Goal: Task Accomplishment & Management: Manage account settings

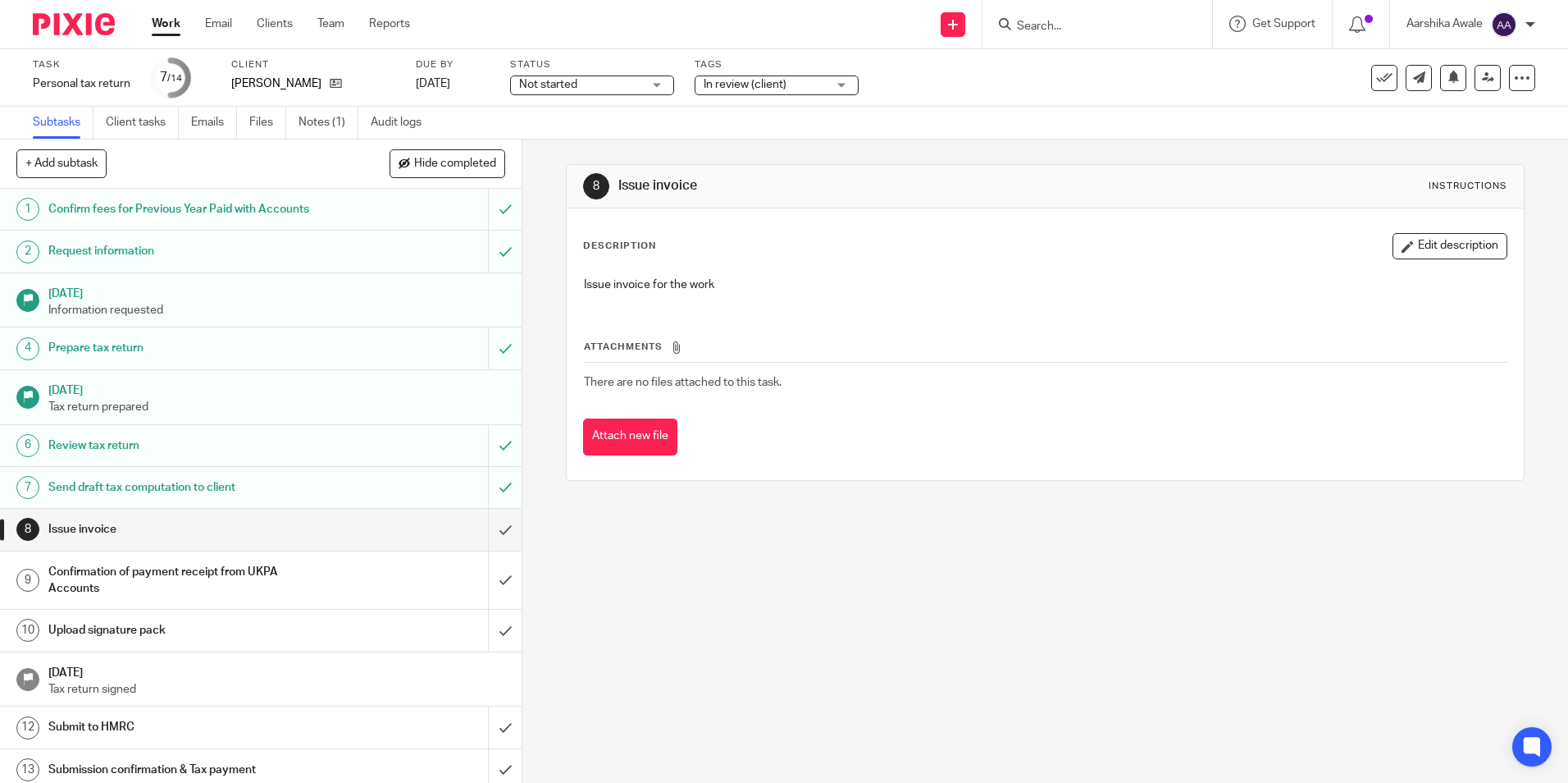
scroll to position [50, 0]
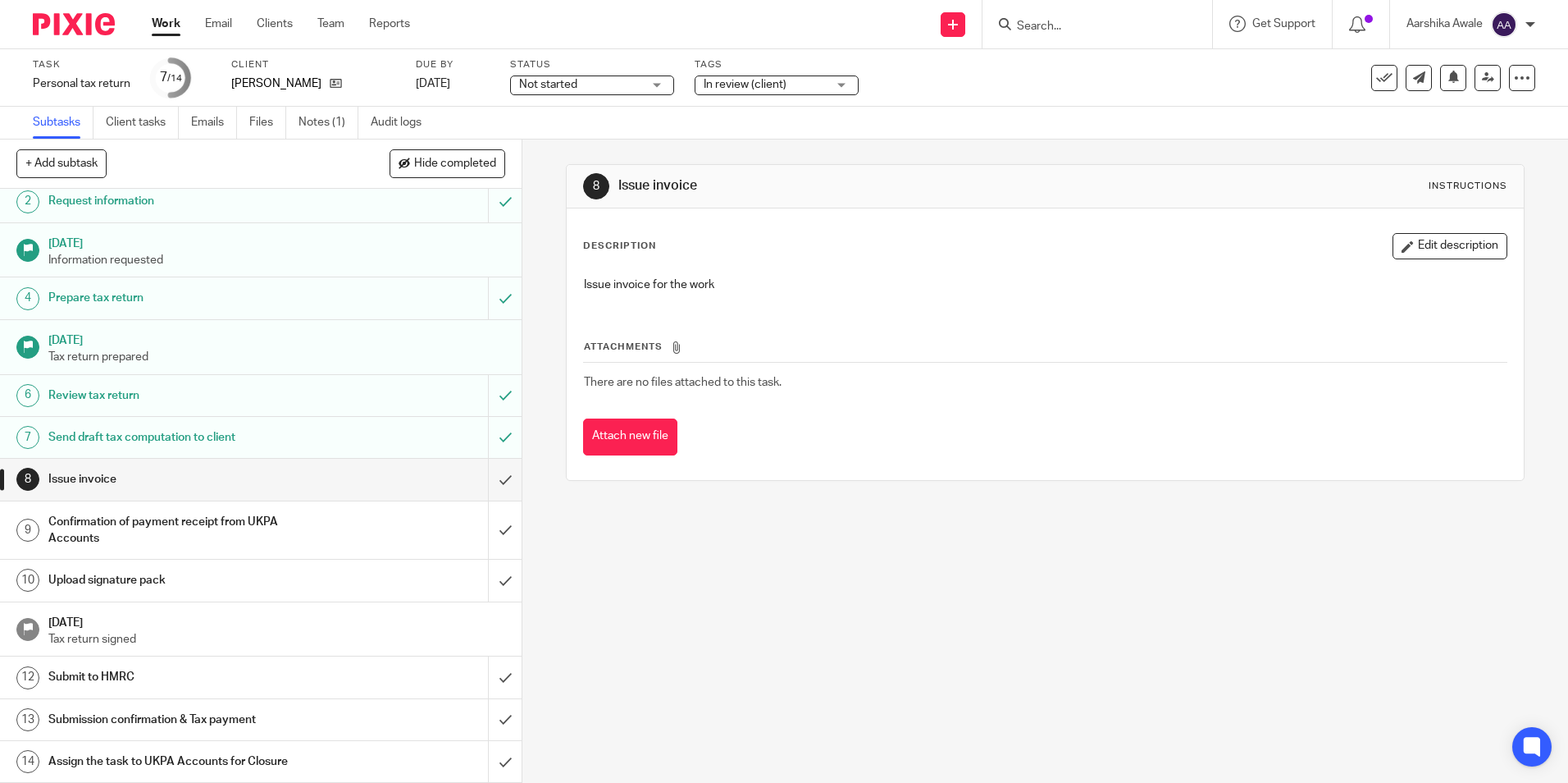
click at [68, 16] on img at bounding box center [74, 23] width 82 height 22
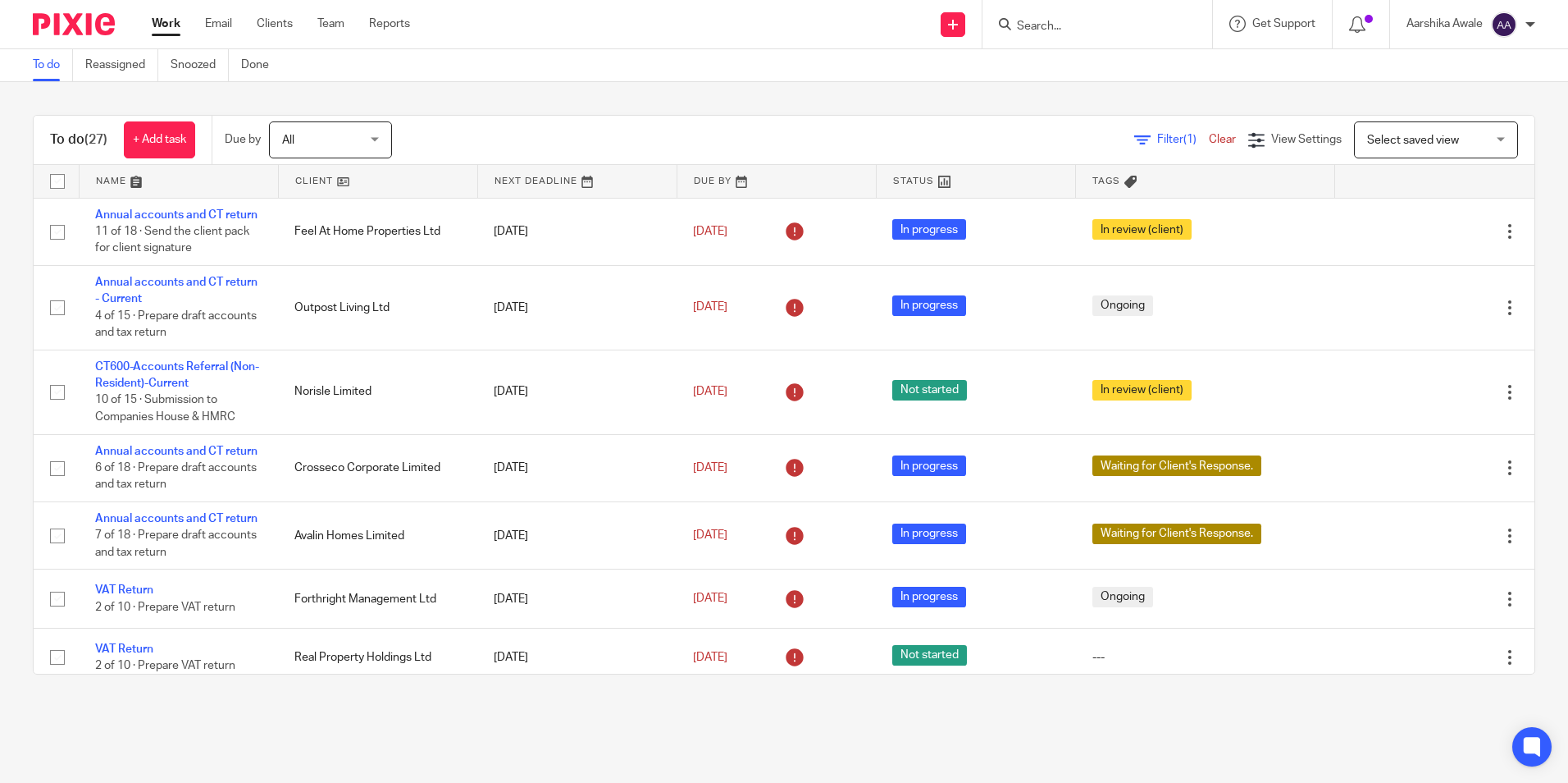
click at [1136, 30] on input "Search" at bounding box center [1089, 26] width 147 height 15
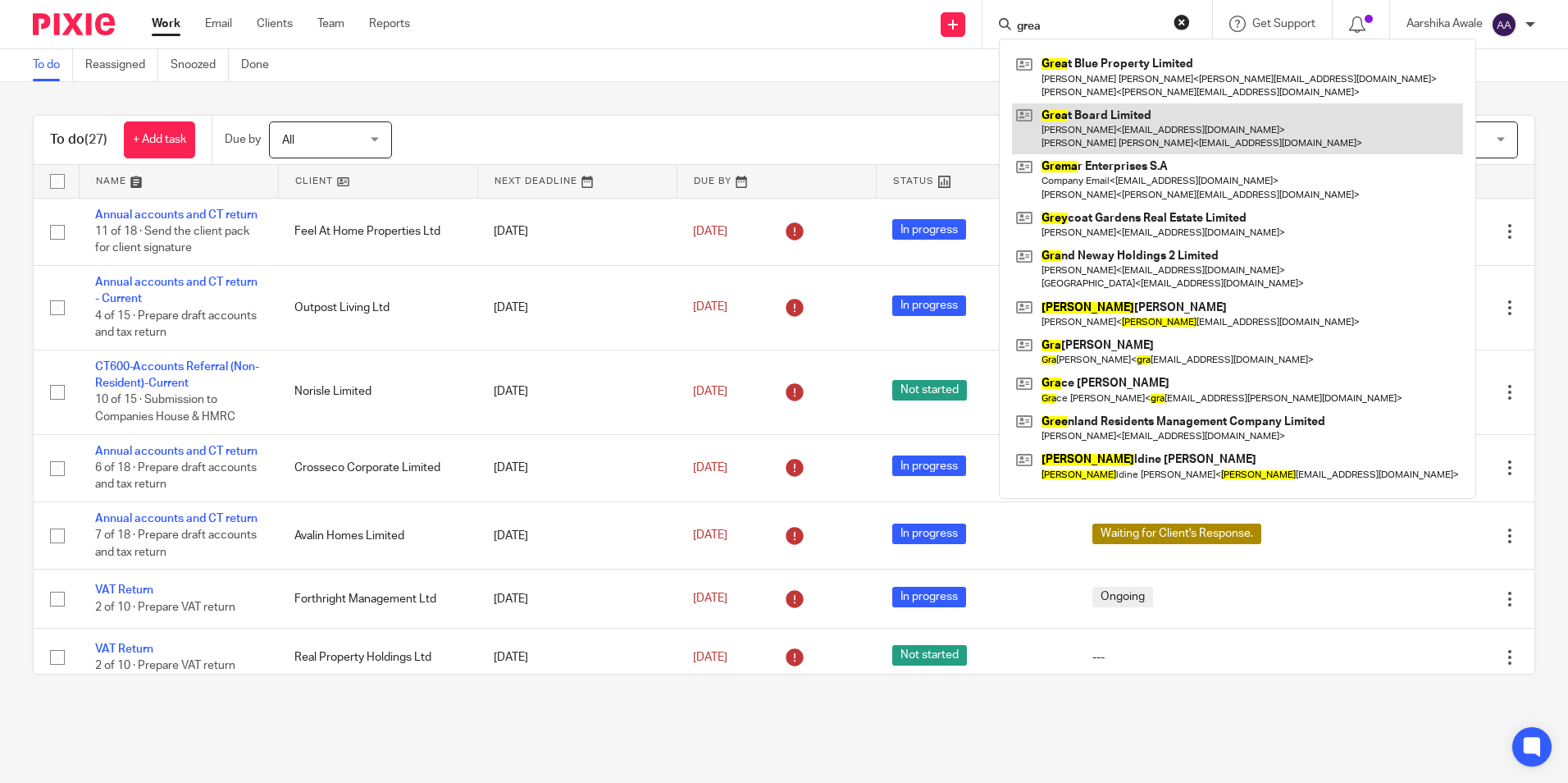
type input "grea"
click at [1087, 134] on link at bounding box center [1237, 129] width 451 height 51
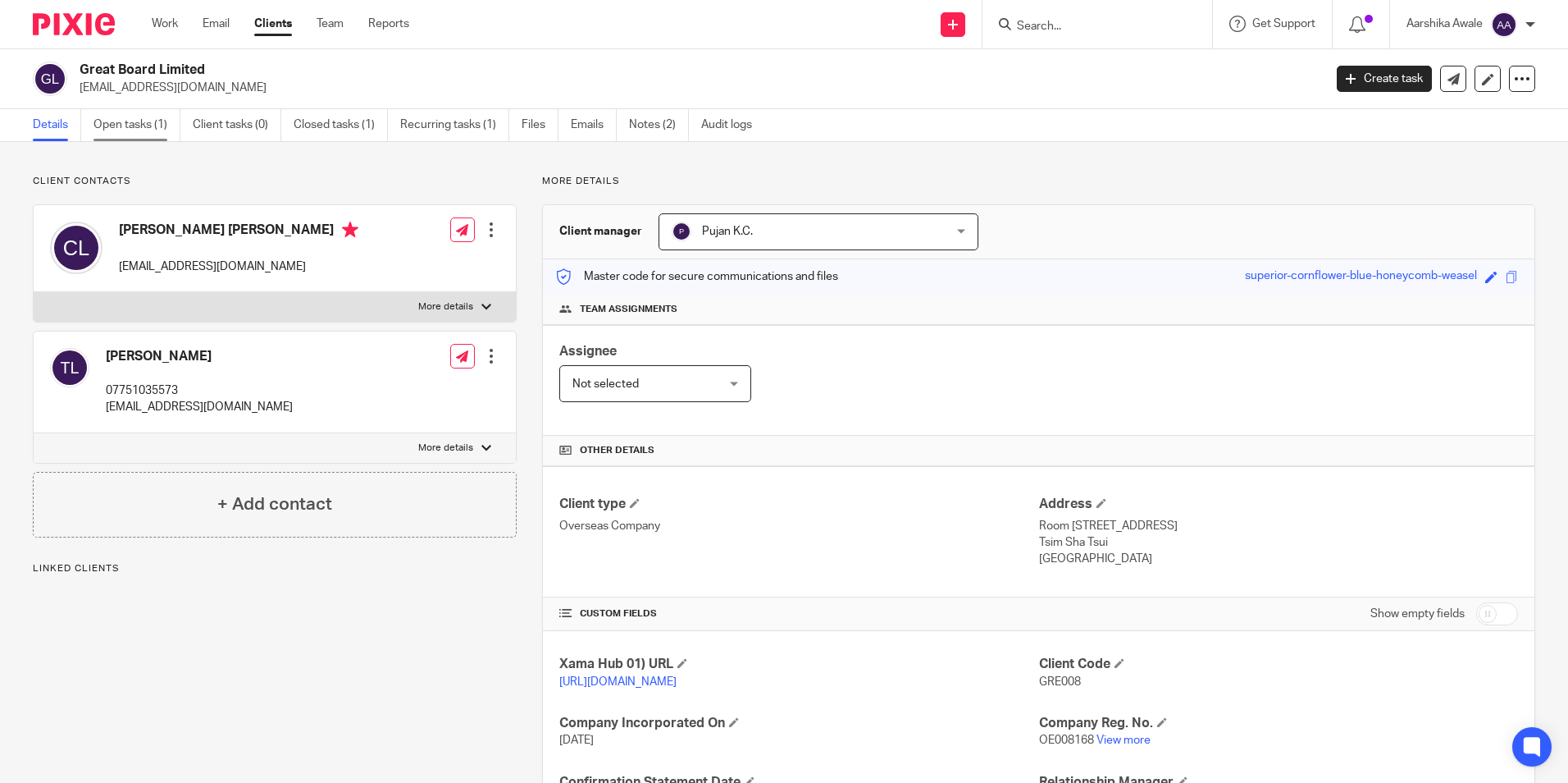
click at [142, 137] on link "Open tasks (1)" at bounding box center [136, 125] width 87 height 32
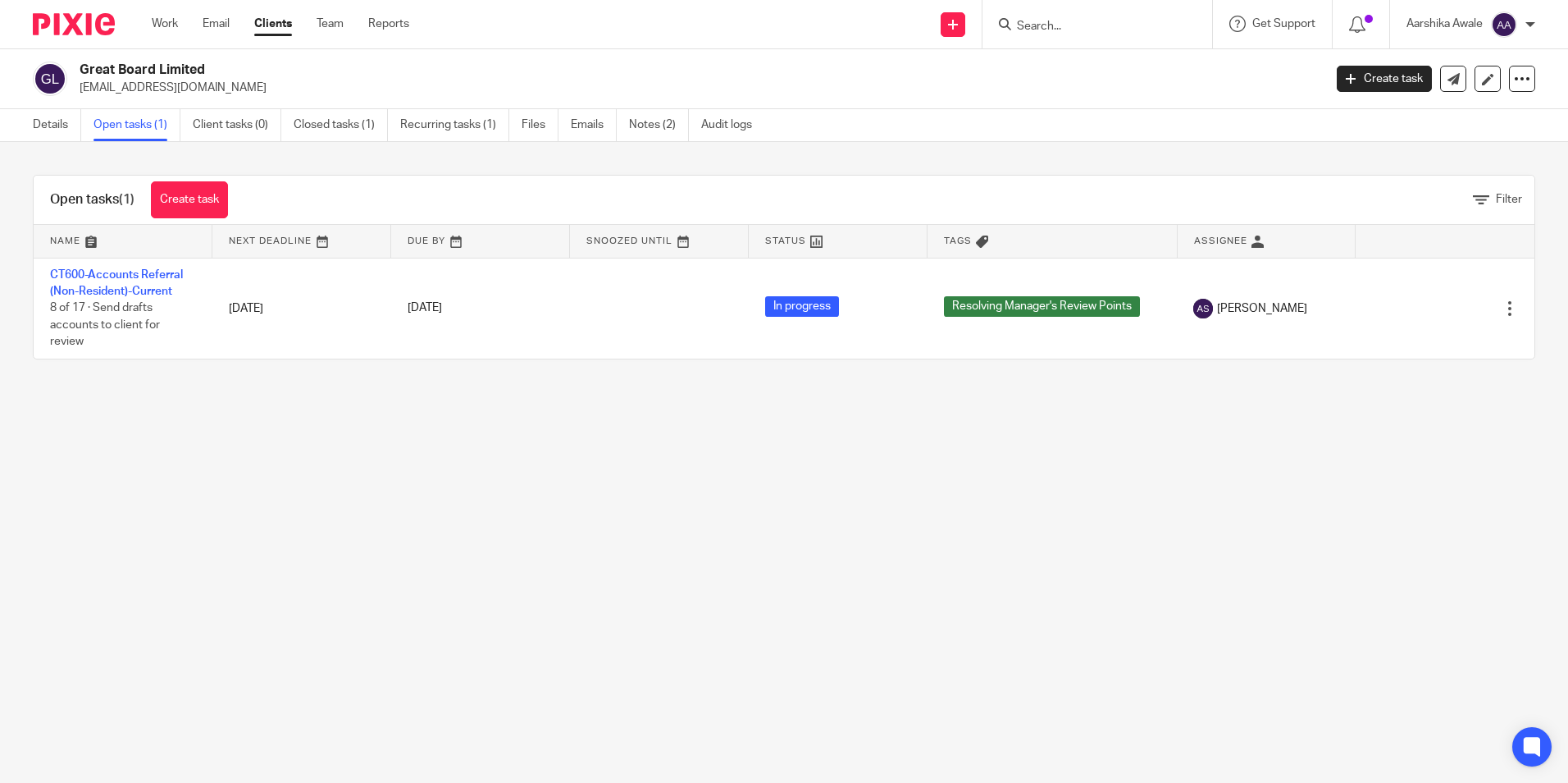
drag, startPoint x: 1122, startPoint y: 513, endPoint x: 1099, endPoint y: 497, distance: 28.0
click at [1122, 513] on main "Great Board Limited rickyli_hongkong@yahoo.com.hk Create task Update from Compa…" at bounding box center [784, 391] width 1568 height 783
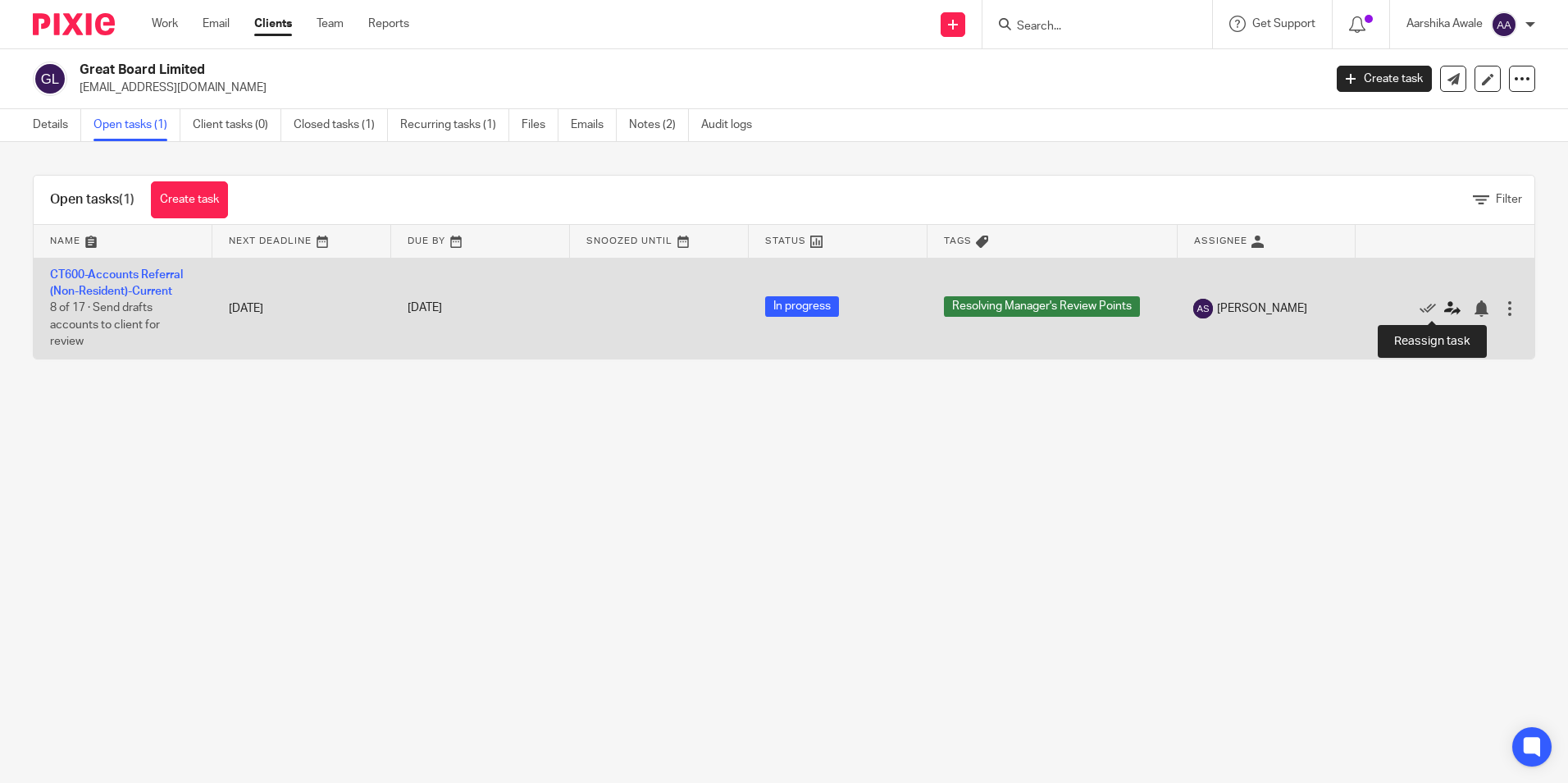
click at [1444, 310] on icon at bounding box center [1452, 308] width 17 height 17
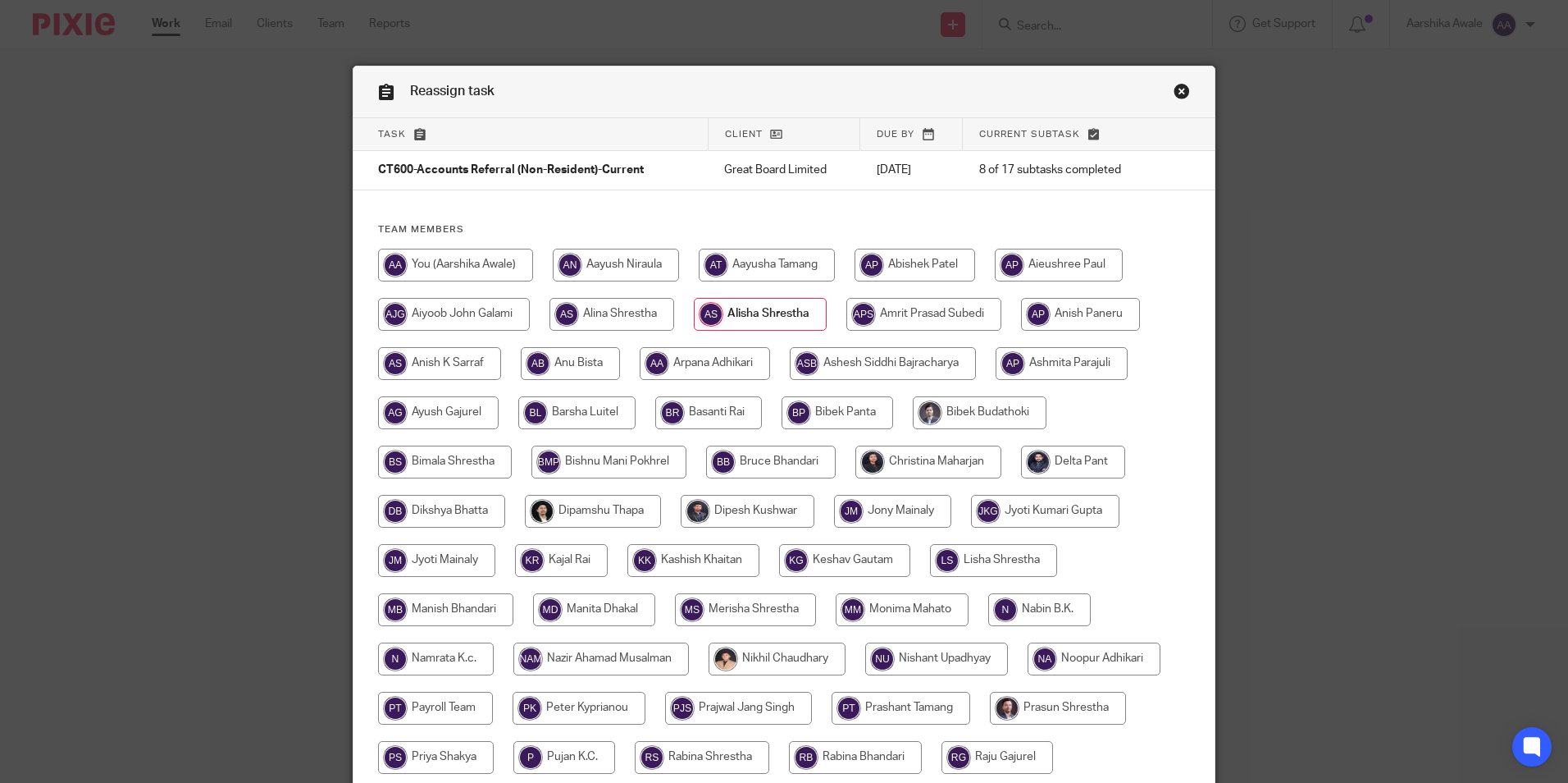
click at [437, 259] on input "radio" at bounding box center [455, 265] width 155 height 33
radio input "true"
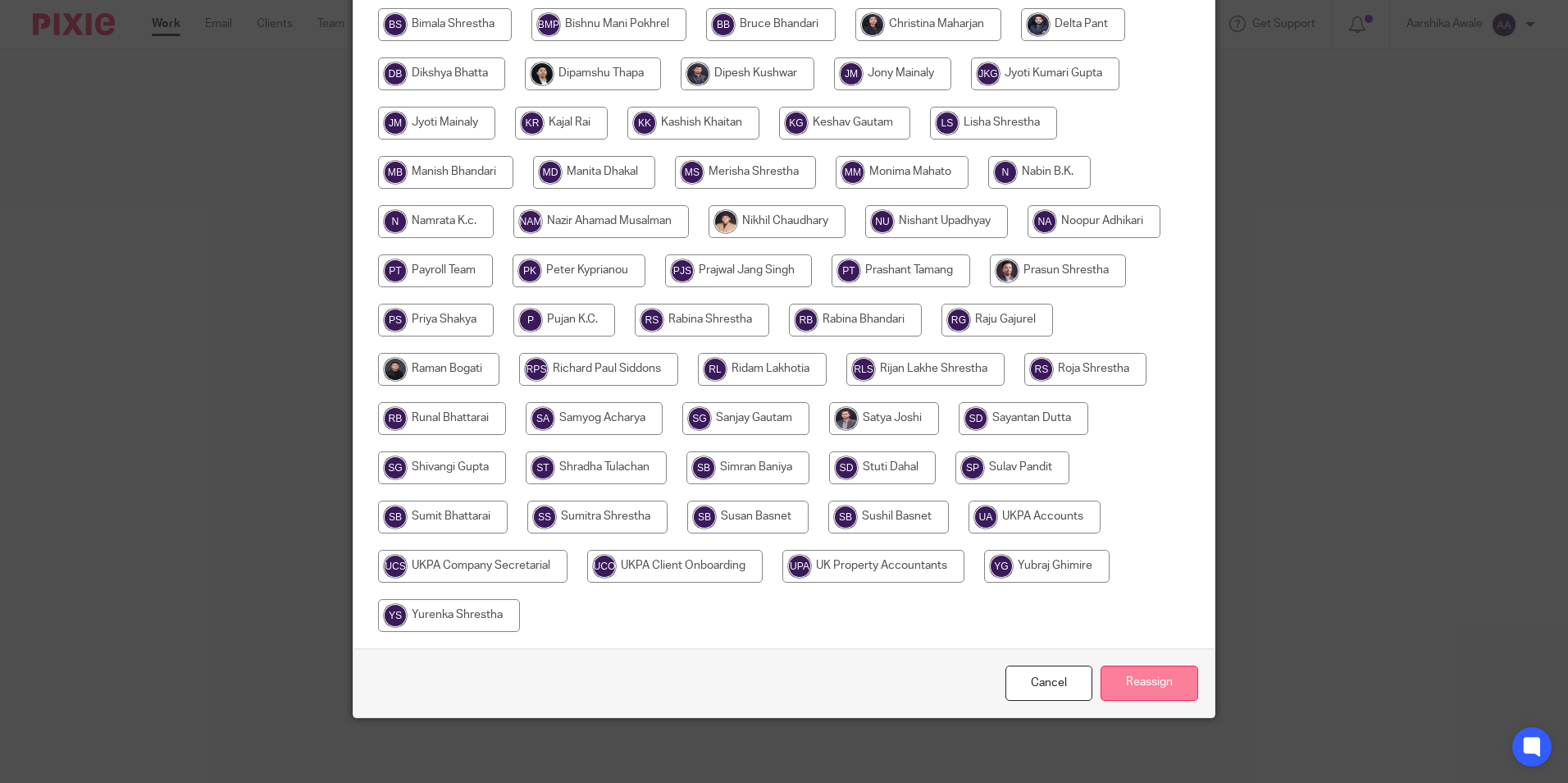
scroll to position [438, 0]
click at [1168, 690] on input "Reassign" at bounding box center [1149, 683] width 97 height 35
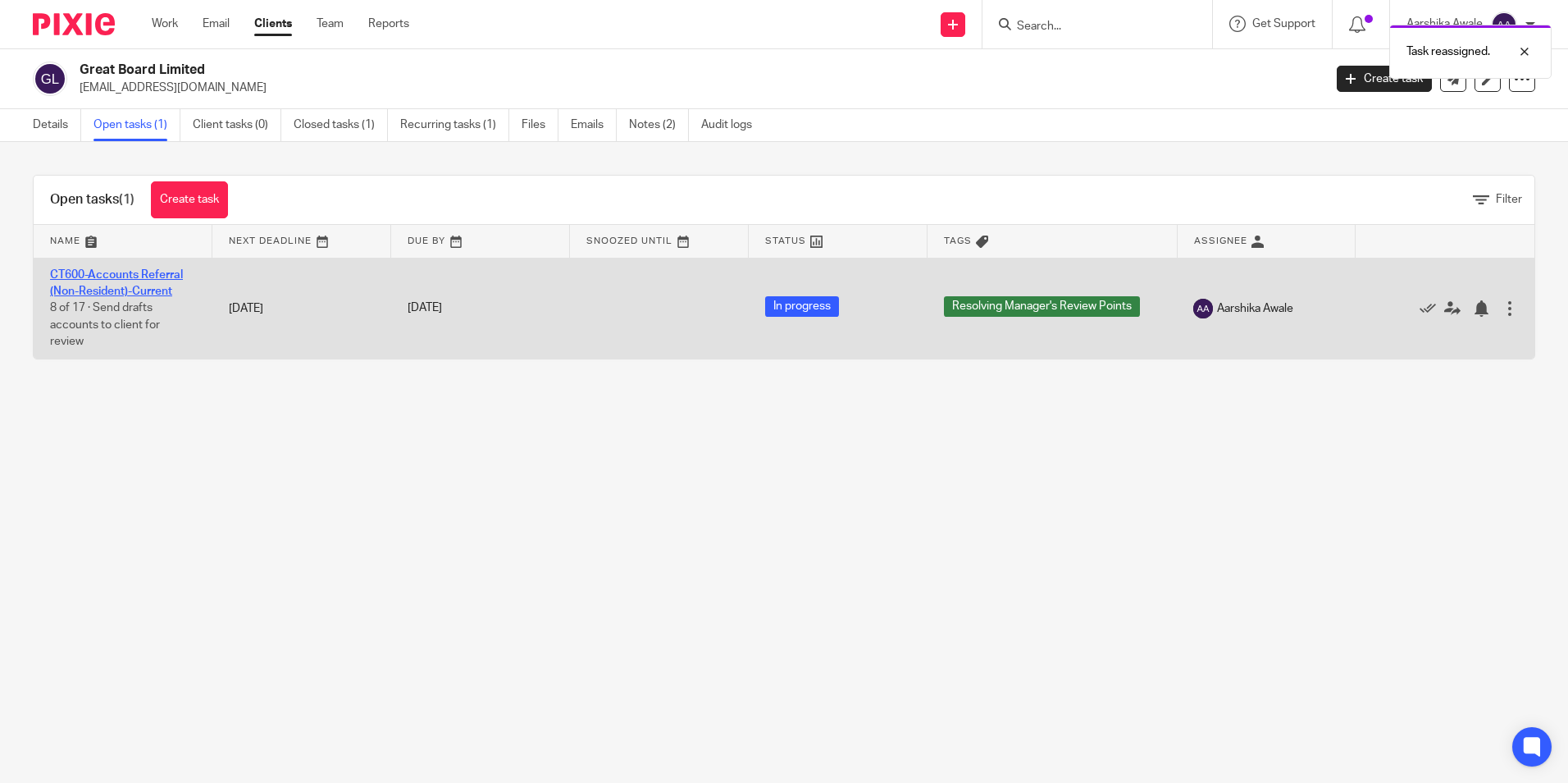
click at [153, 293] on link "CT600-Accounts Referral (Non-Resident)-Current" at bounding box center [116, 283] width 133 height 28
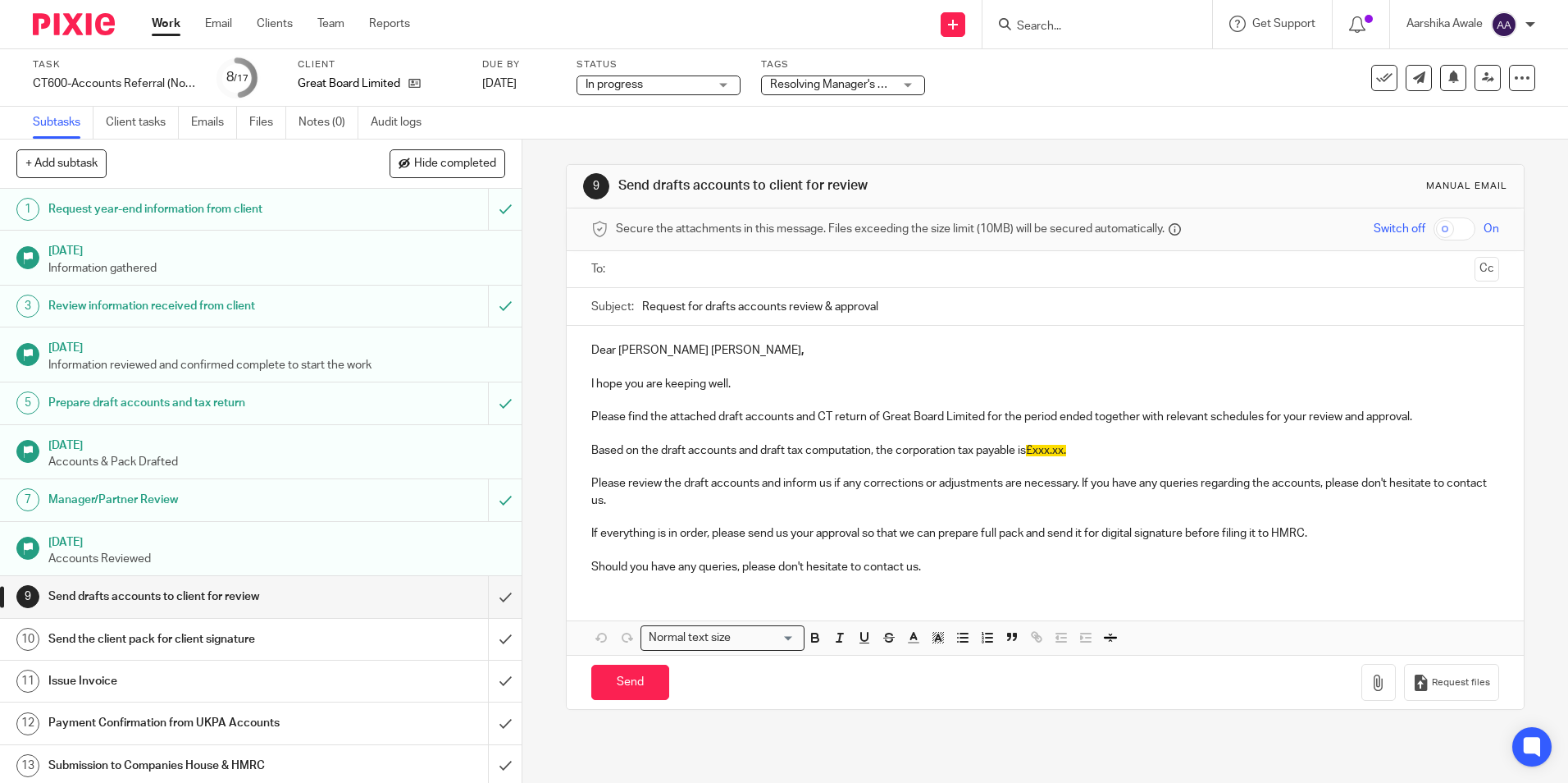
scroll to position [164, 0]
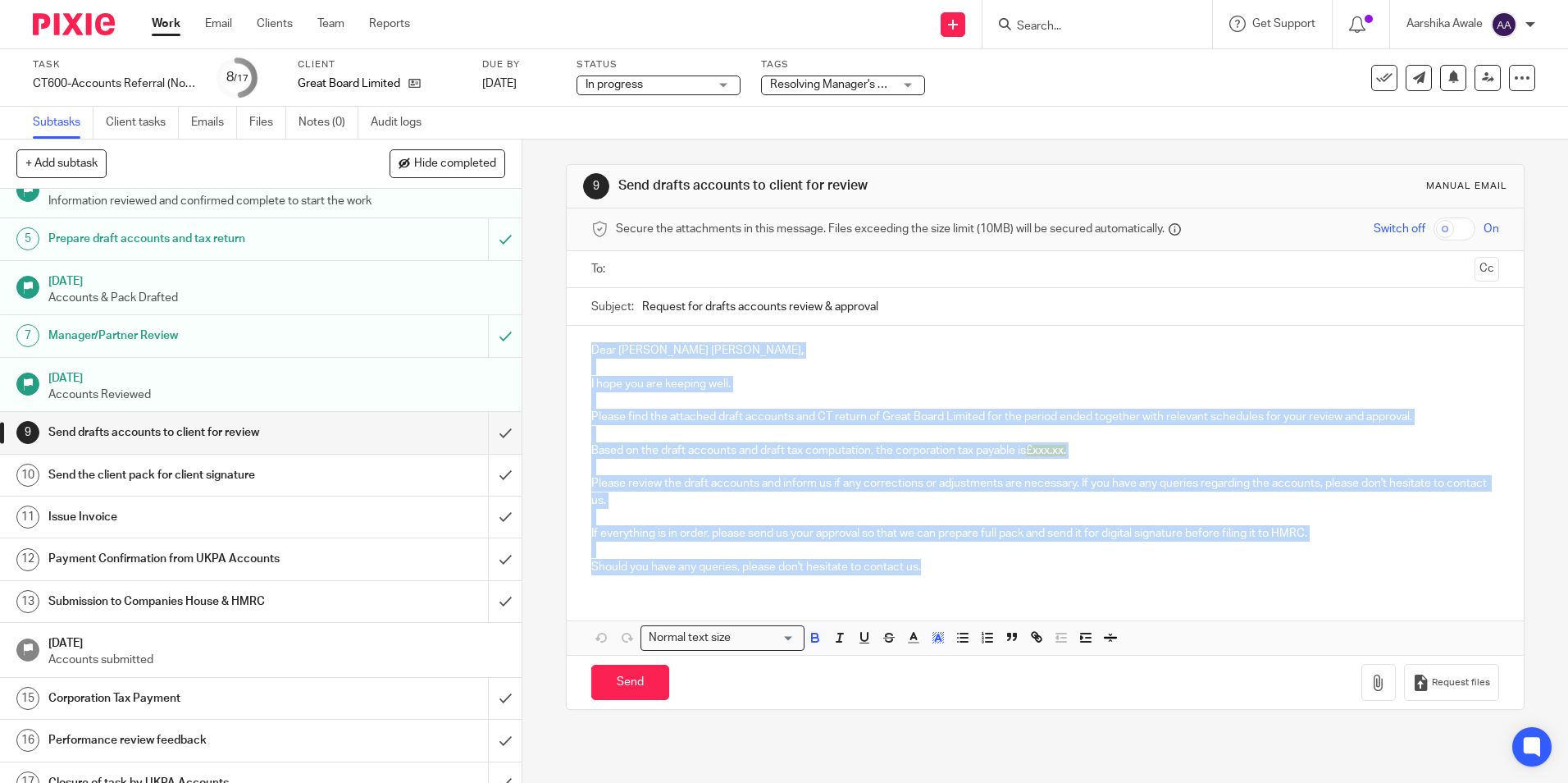
drag, startPoint x: 587, startPoint y: 352, endPoint x: 940, endPoint y: 567, distance: 413.3
click at [934, 582] on div "Dear Chung Leung Ricky , I hope you are keeping well. Please find the attached …" at bounding box center [1044, 456] width 956 height 261
copy div "Dear Chung Leung Ricky , I hope you are keeping well. Please find the attached …"
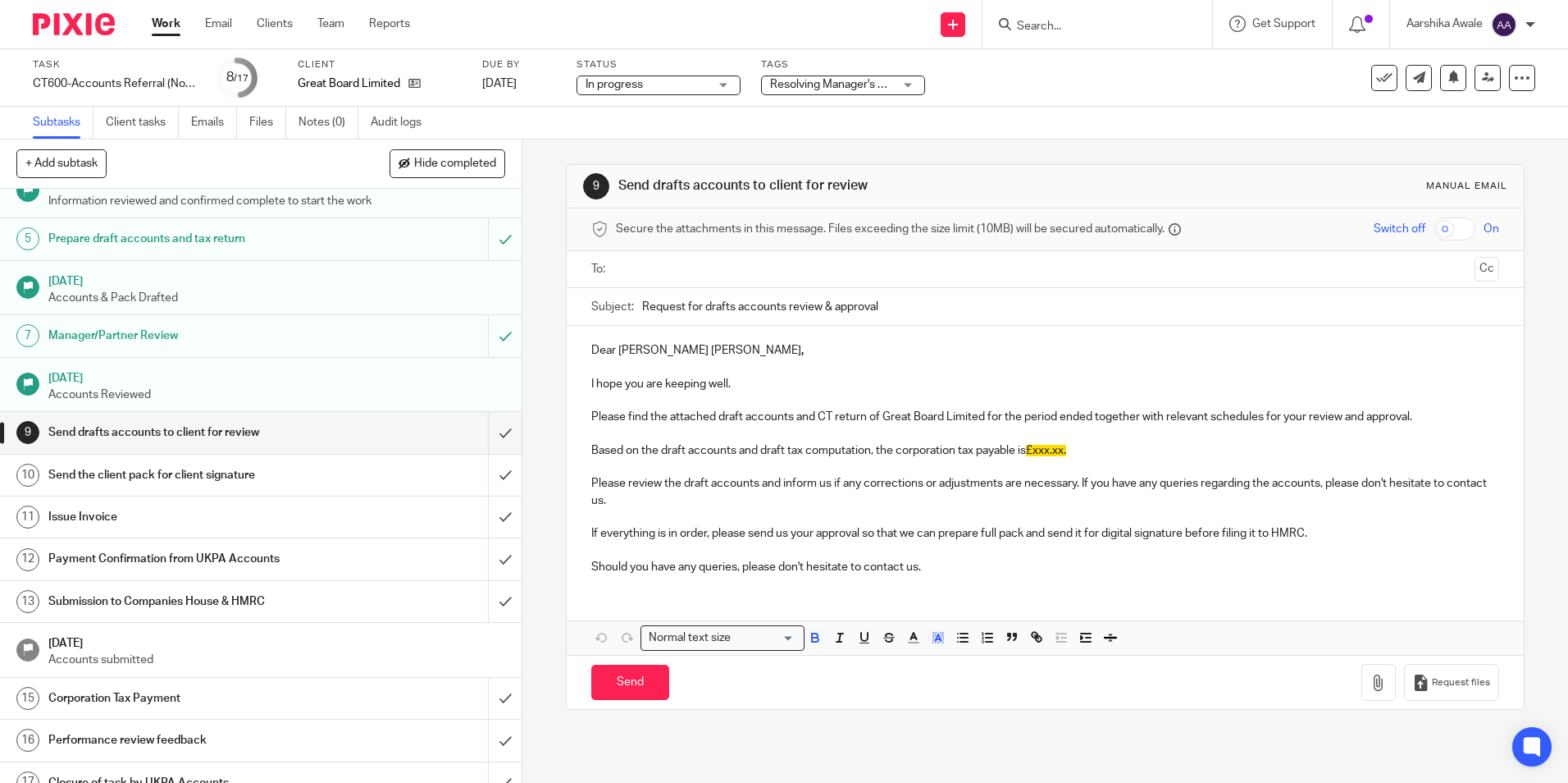
drag, startPoint x: 912, startPoint y: 309, endPoint x: 617, endPoint y: 296, distance: 295.3
click at [617, 296] on div "Subject: Request for drafts accounts review & approval" at bounding box center [1045, 306] width 907 height 37
click at [481, 434] on input "submit" at bounding box center [260, 432] width 521 height 41
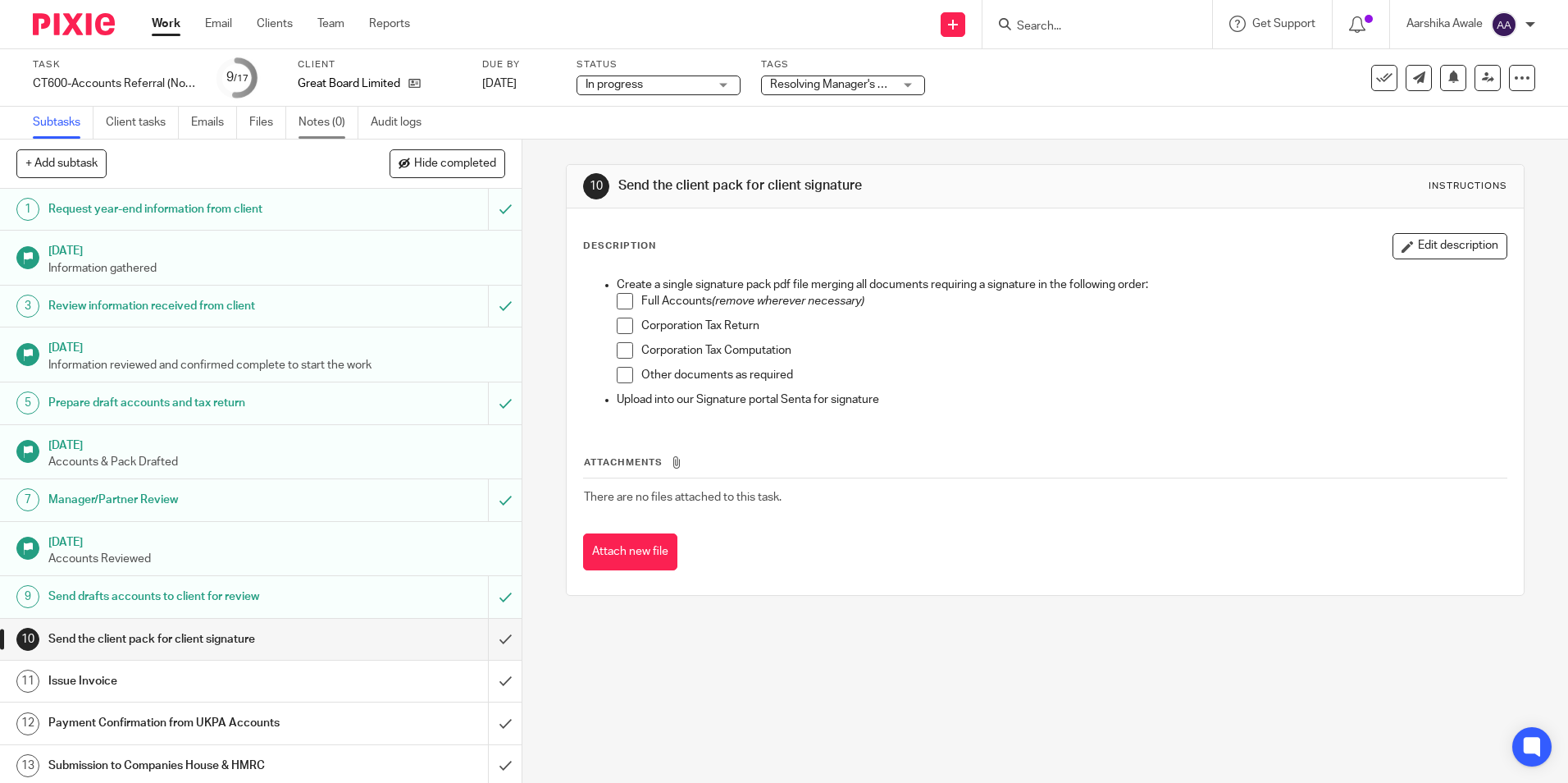
click at [313, 118] on link "Notes (0)" at bounding box center [327, 122] width 59 height 32
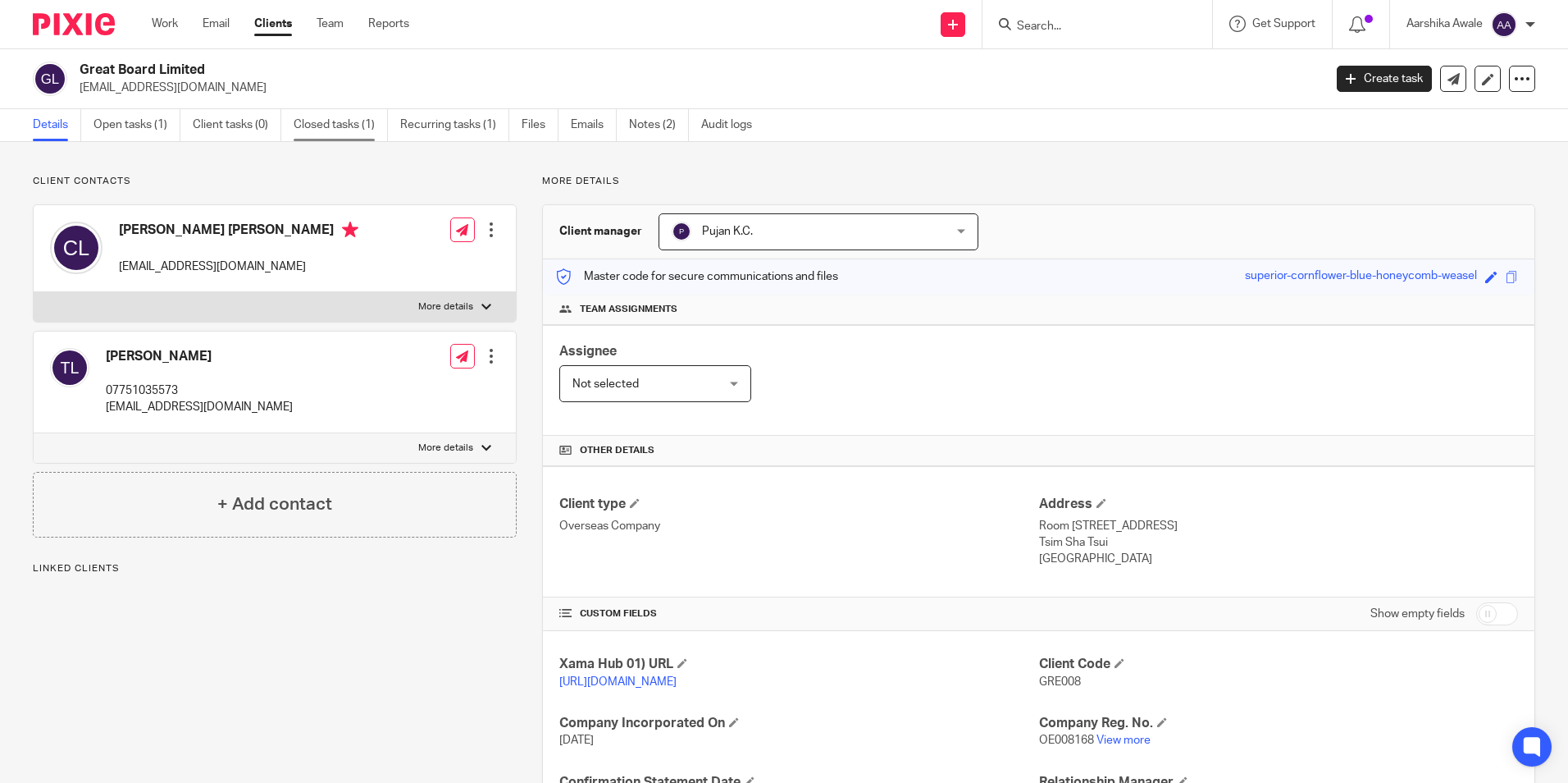
click at [344, 120] on link "Closed tasks (1)" at bounding box center [340, 125] width 95 height 32
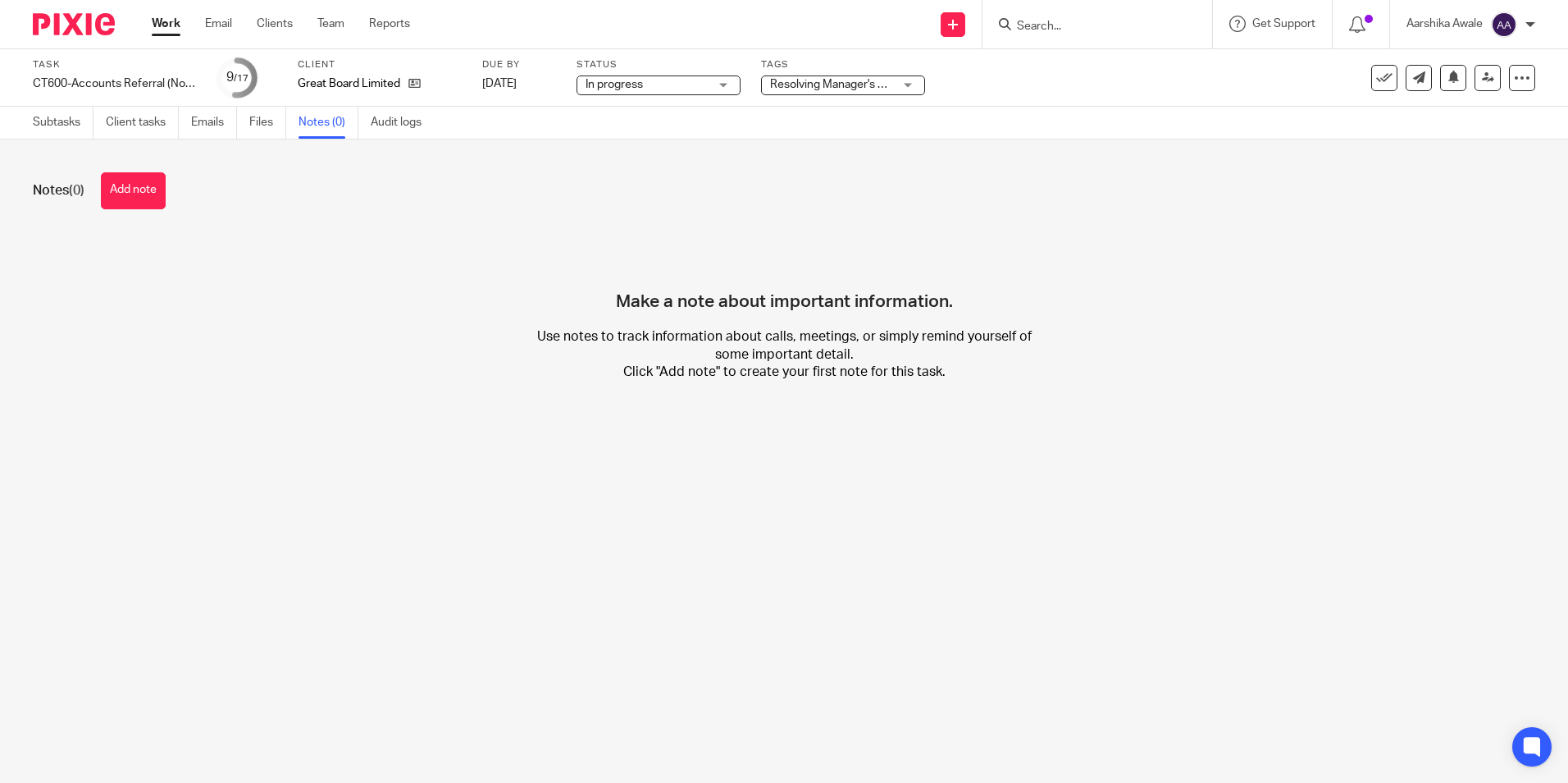
click at [152, 177] on button "Add note" at bounding box center [133, 191] width 64 height 37
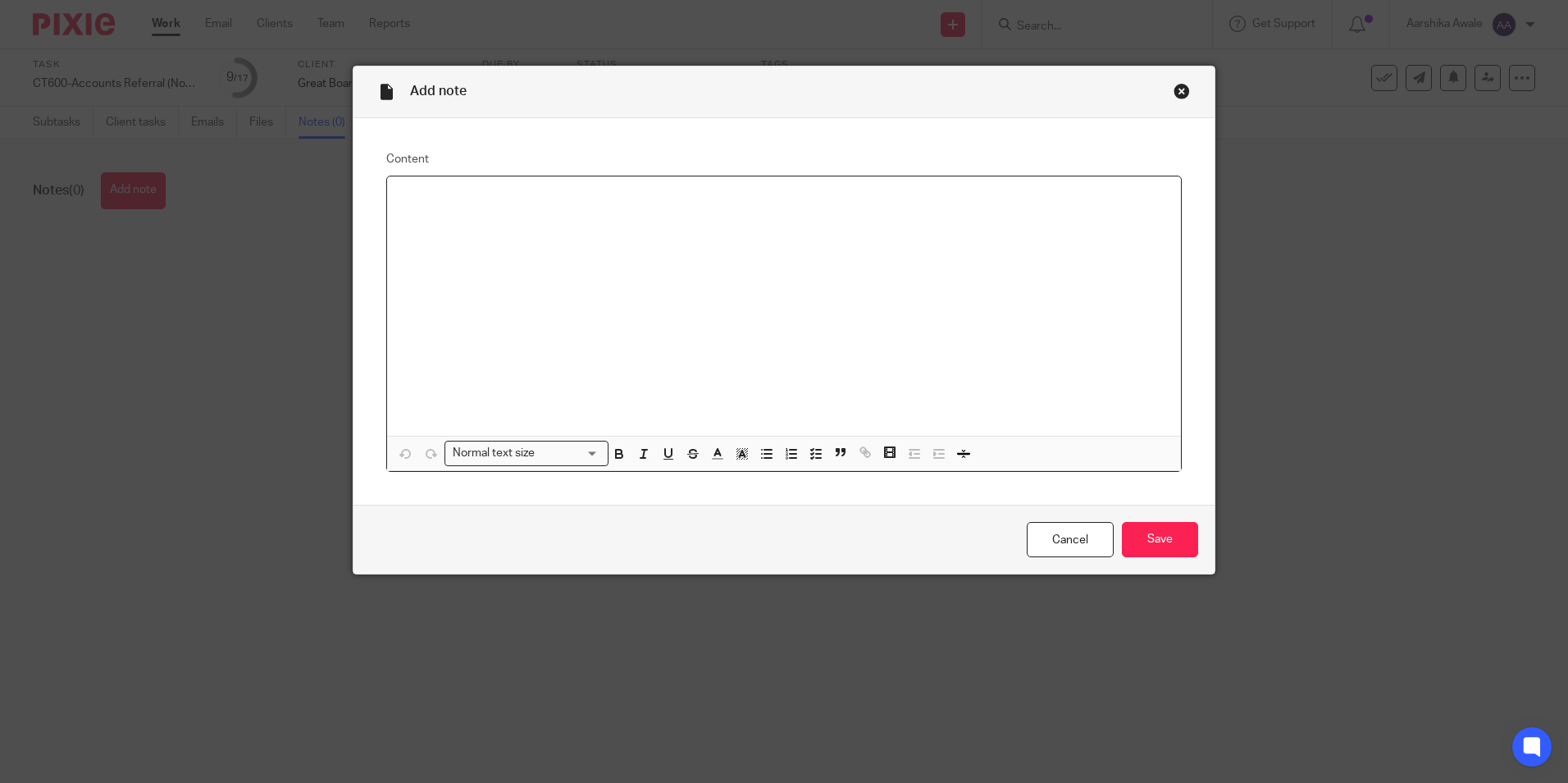
click at [454, 220] on div at bounding box center [784, 306] width 794 height 259
click at [450, 205] on p at bounding box center [784, 197] width 768 height 17
click at [1150, 539] on input "Save" at bounding box center [1160, 539] width 76 height 35
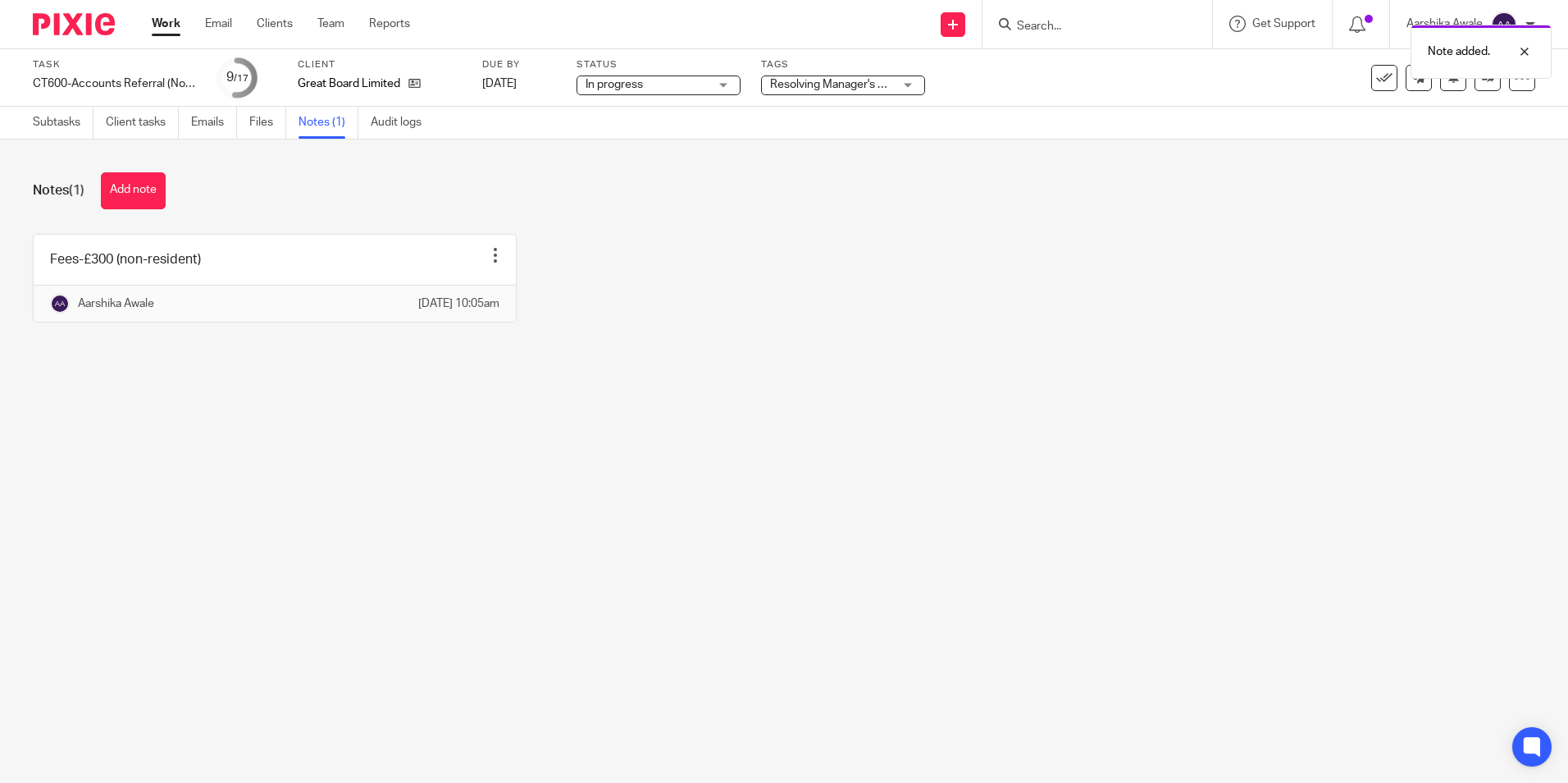
click at [816, 81] on span "Resolving Manager's Review Points" at bounding box center [860, 85] width 179 height 12
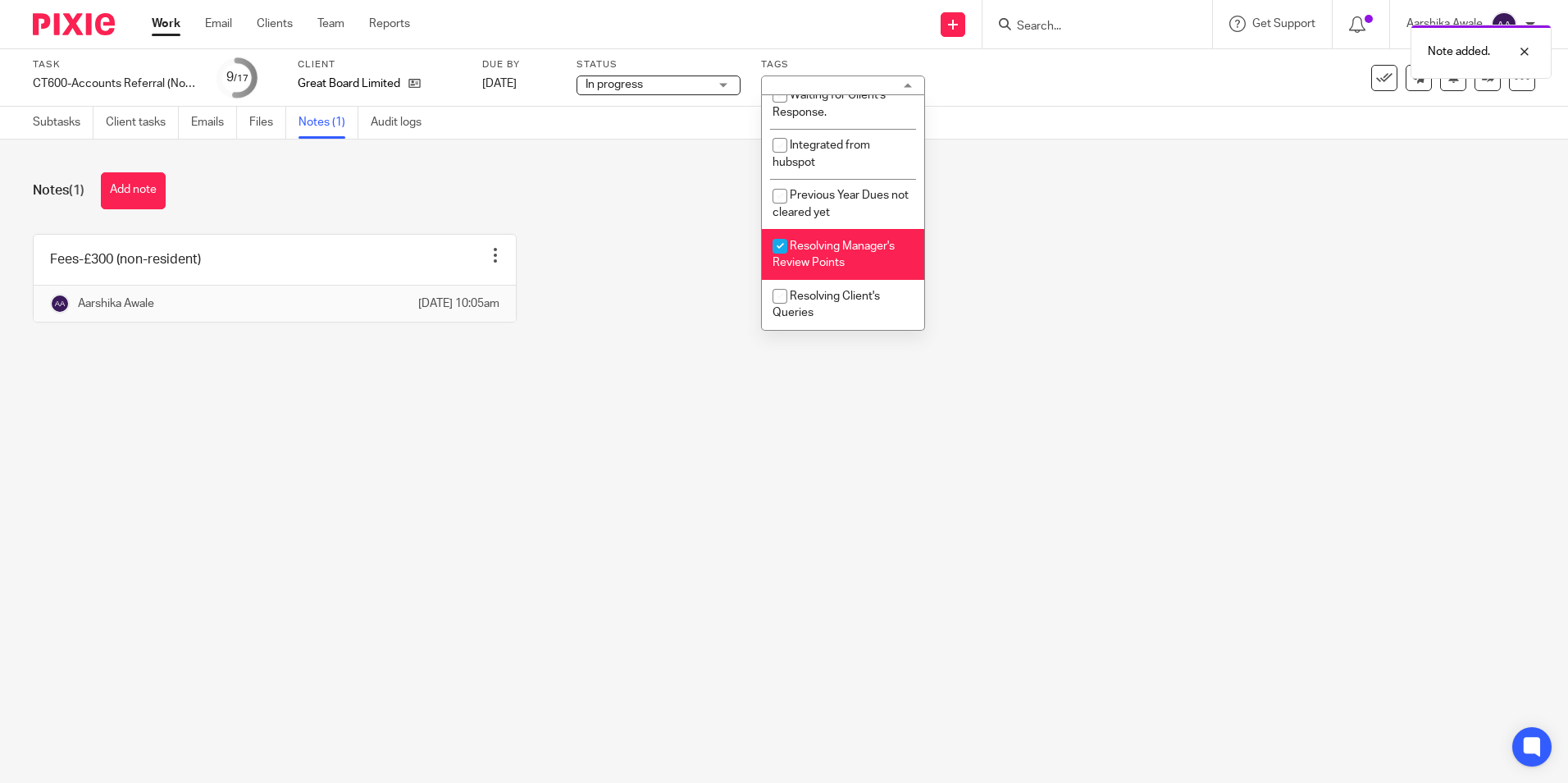
click at [829, 258] on span "Resolving Manager's Review Points" at bounding box center [833, 254] width 122 height 28
checkbox input "false"
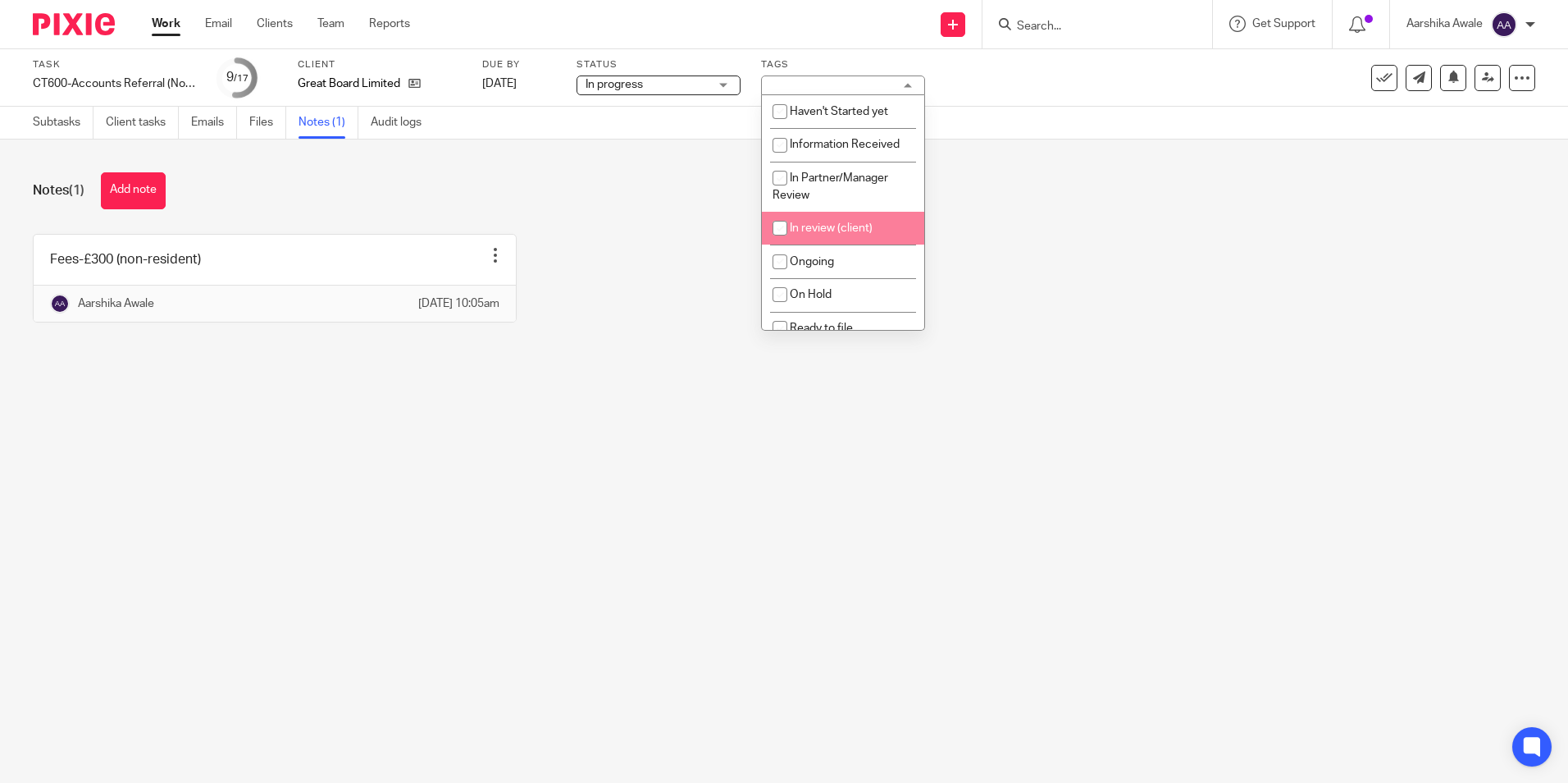
click at [825, 225] on span "In review (client)" at bounding box center [830, 228] width 83 height 12
checkbox input "true"
click at [1203, 225] on div "Notes (1) Add note Fees-£300 (non-resident) Edit note Delete note Aarshika Awal…" at bounding box center [784, 259] width 1568 height 241
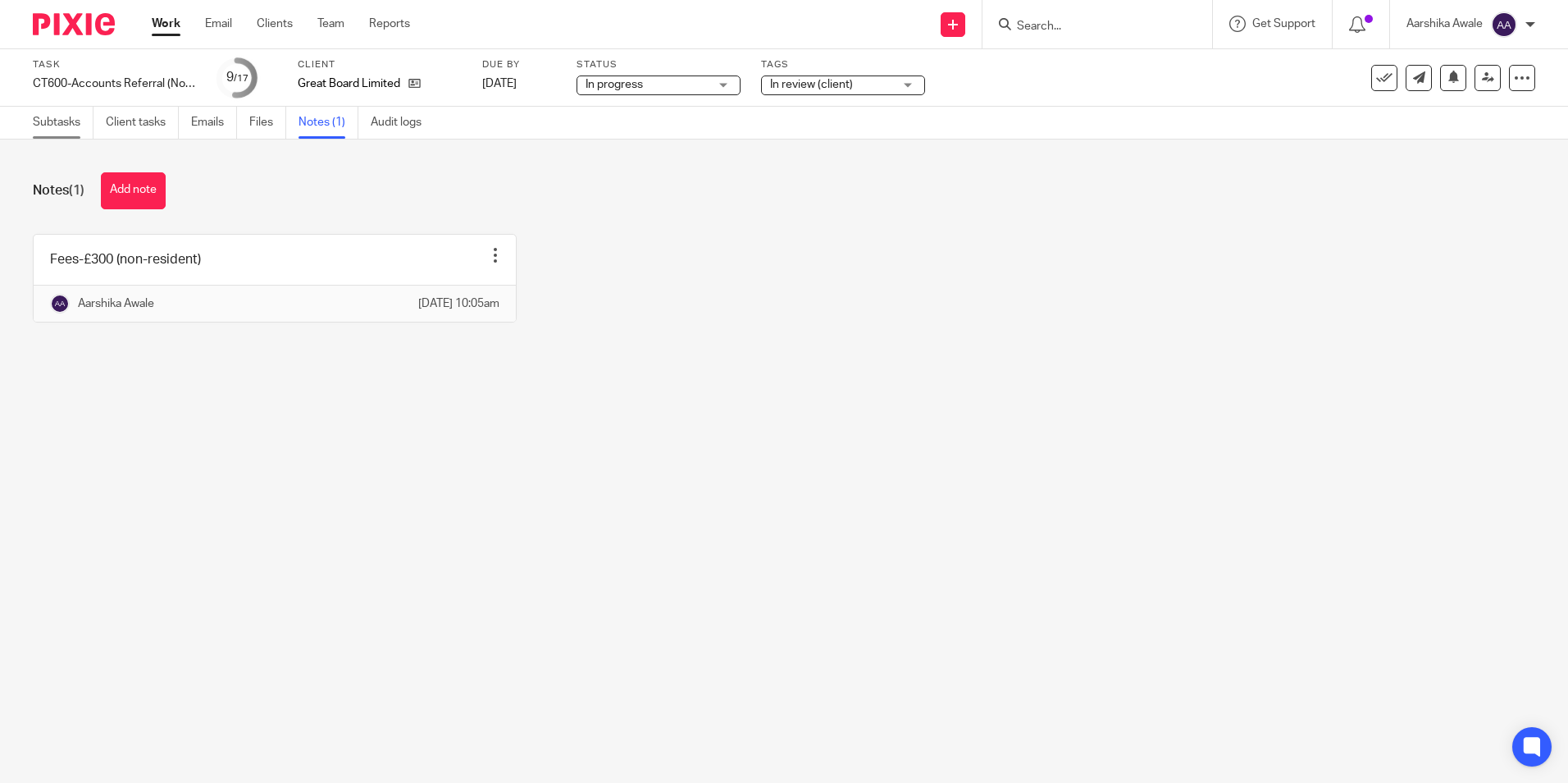
click at [80, 122] on link "Subtasks" at bounding box center [63, 122] width 60 height 32
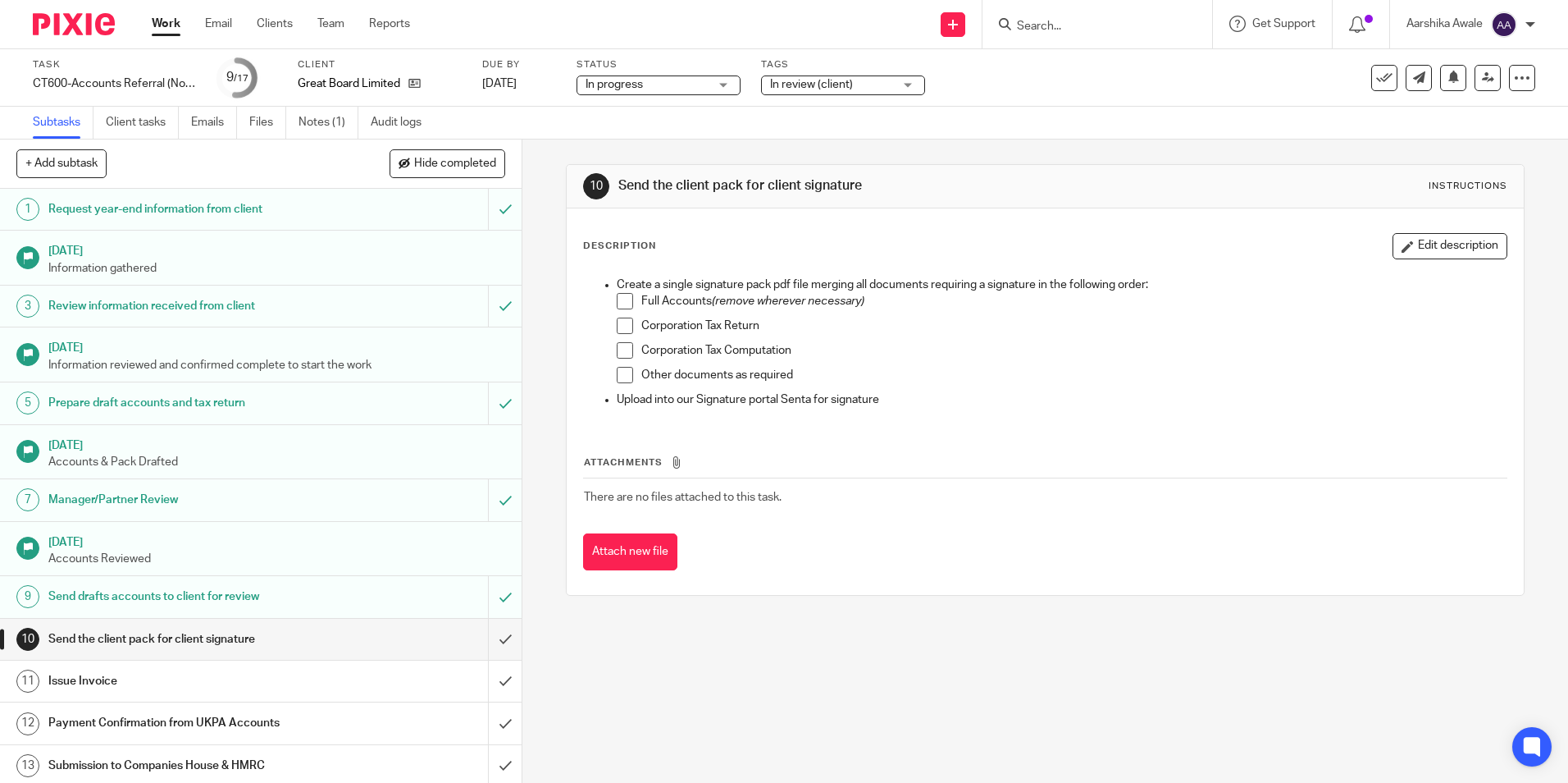
scroll to position [164, 0]
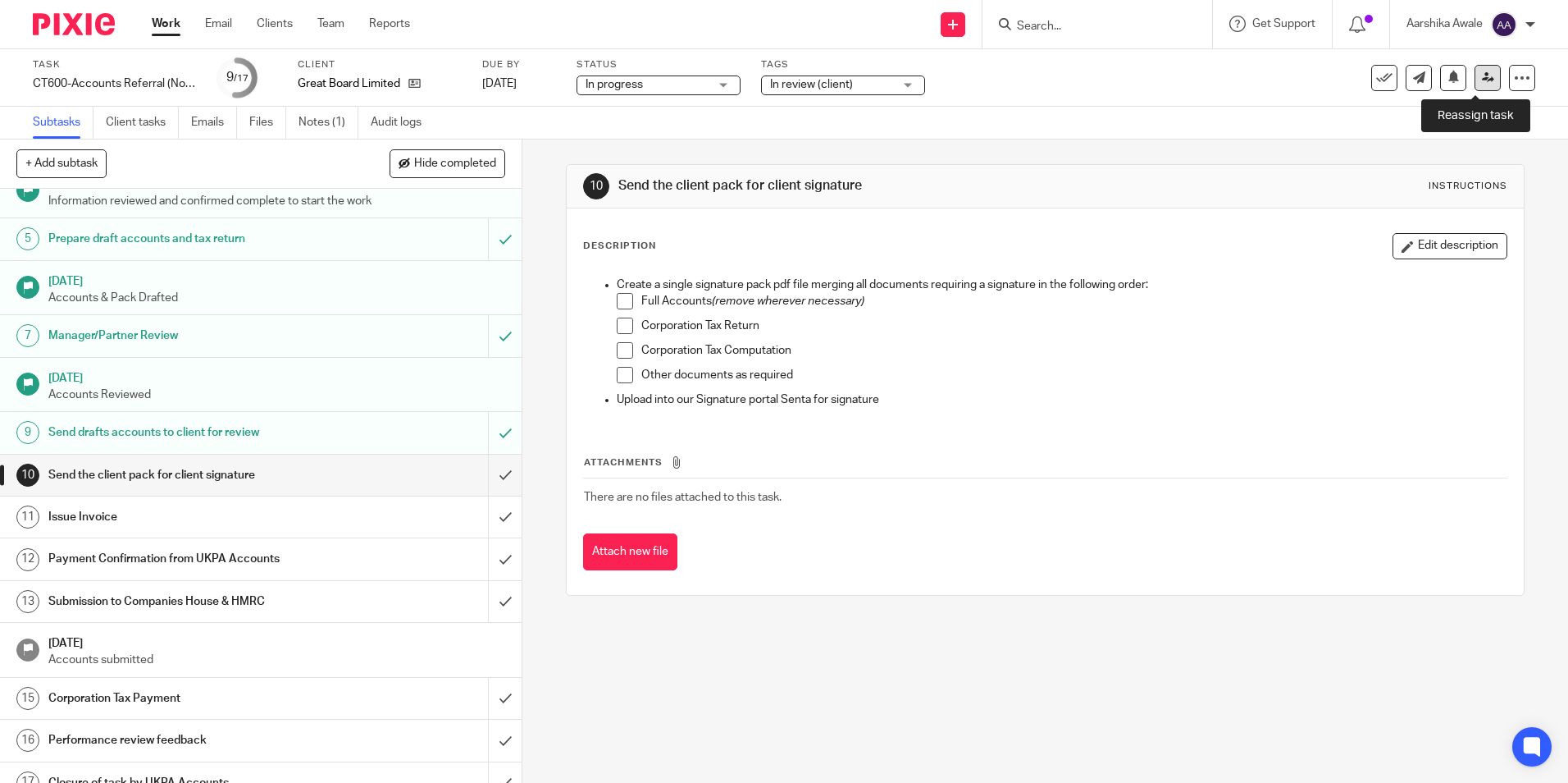
click at [1482, 76] on icon at bounding box center [1488, 77] width 13 height 13
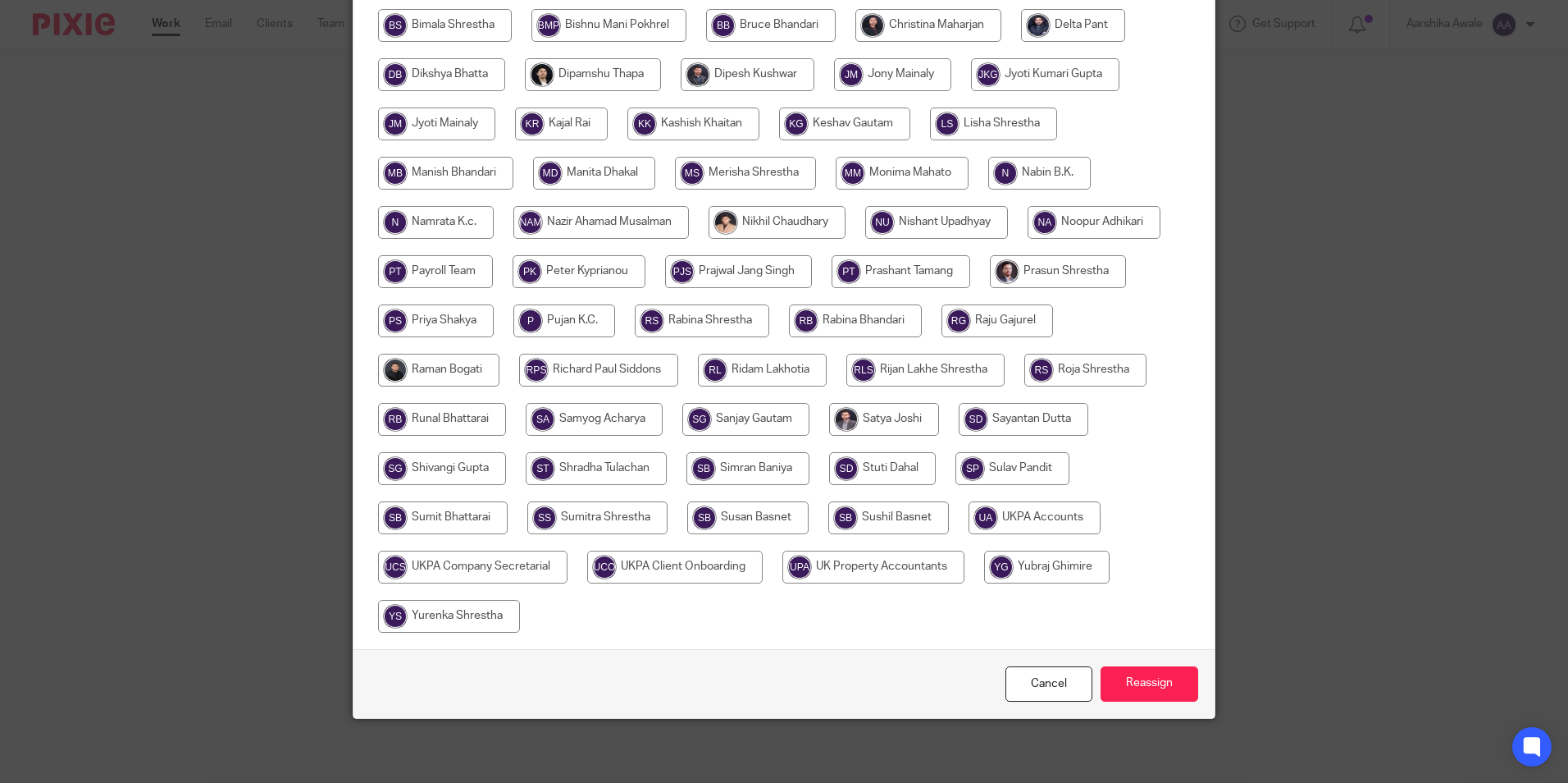
scroll to position [438, 0]
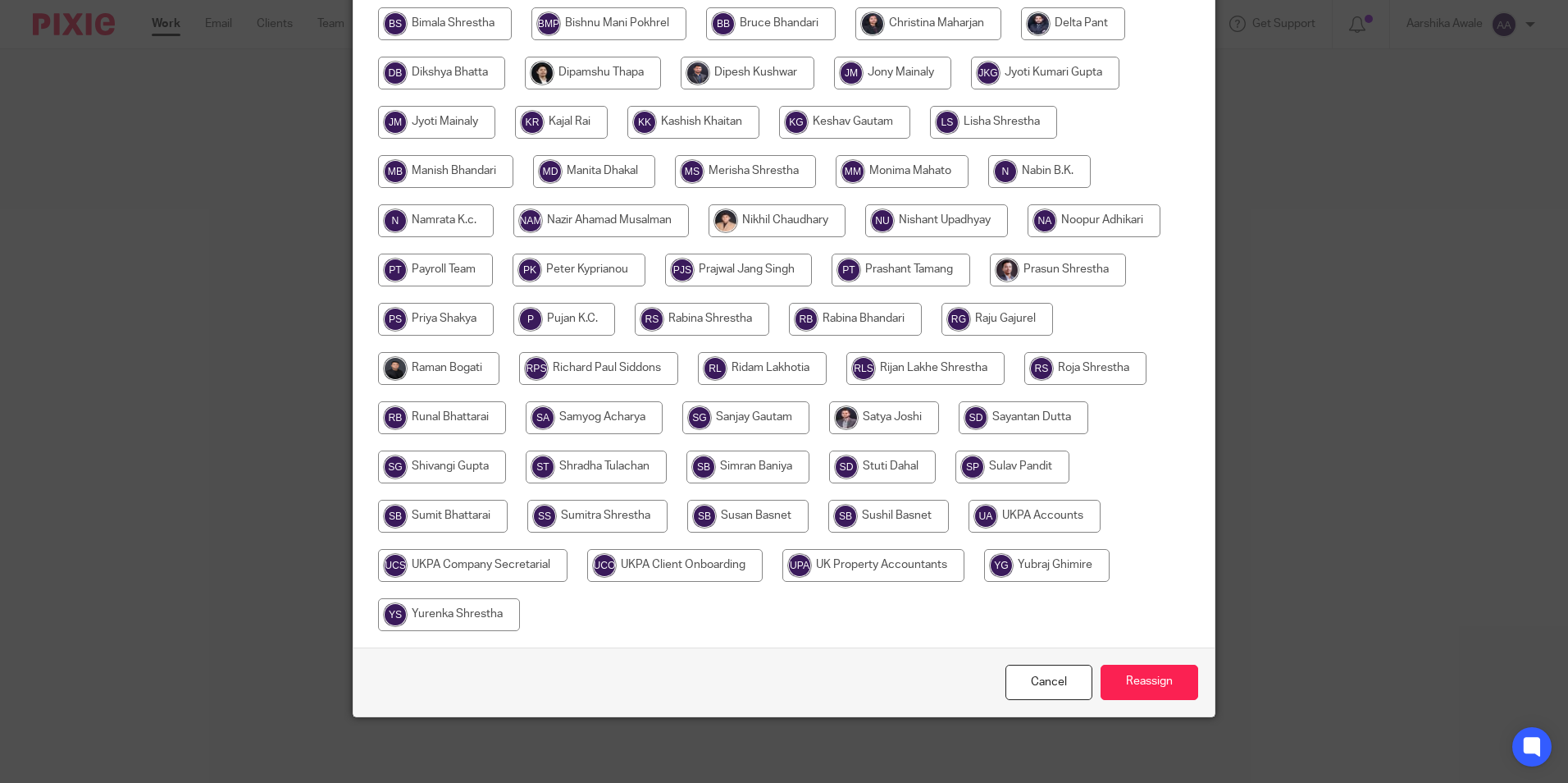
click at [992, 517] on input "radio" at bounding box center [1034, 516] width 132 height 33
radio input "true"
click at [1172, 696] on input "Reassign" at bounding box center [1149, 683] width 97 height 35
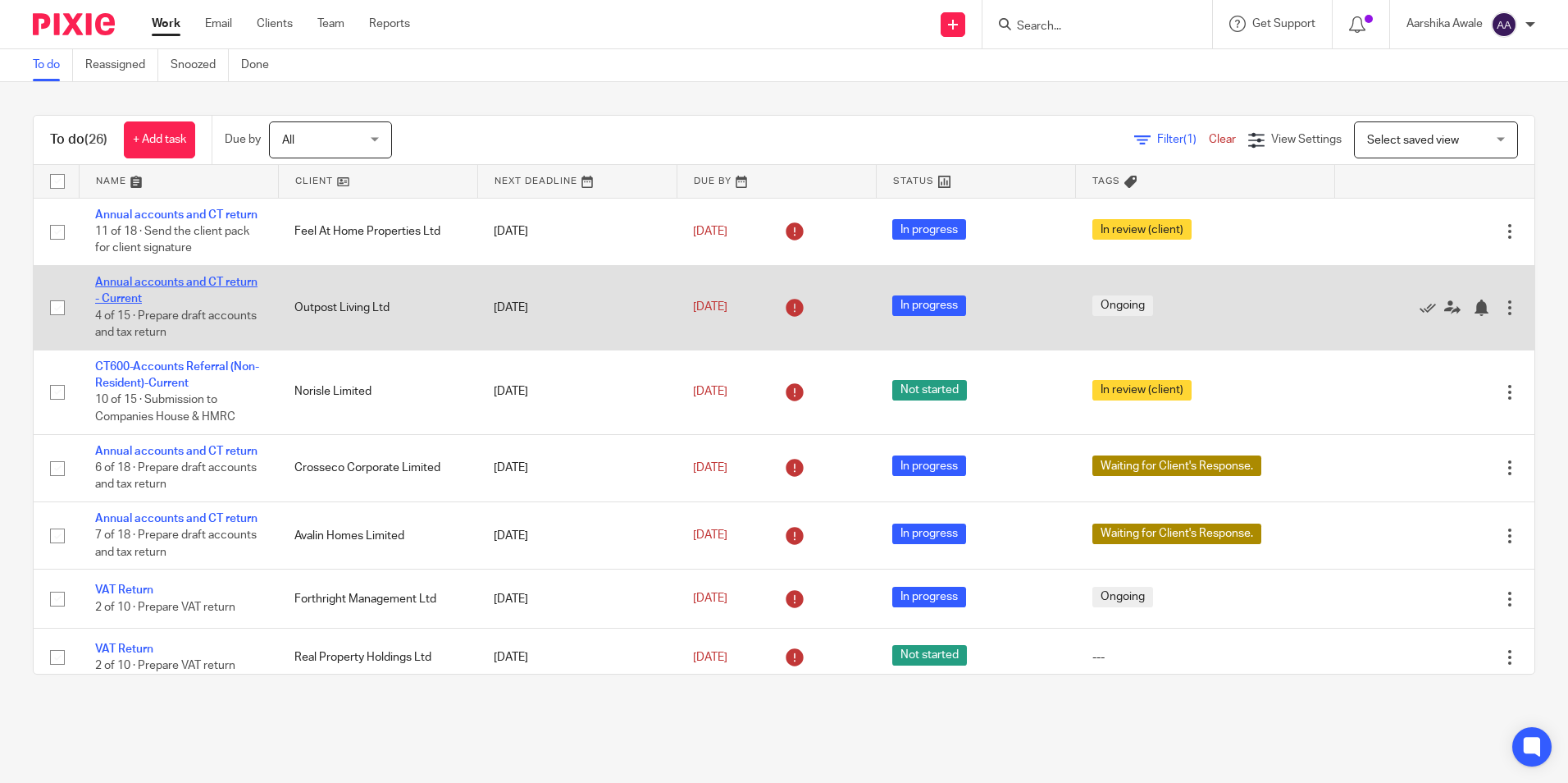
click at [106, 297] on link "Annual accounts and CT return - Current" at bounding box center [176, 291] width 163 height 28
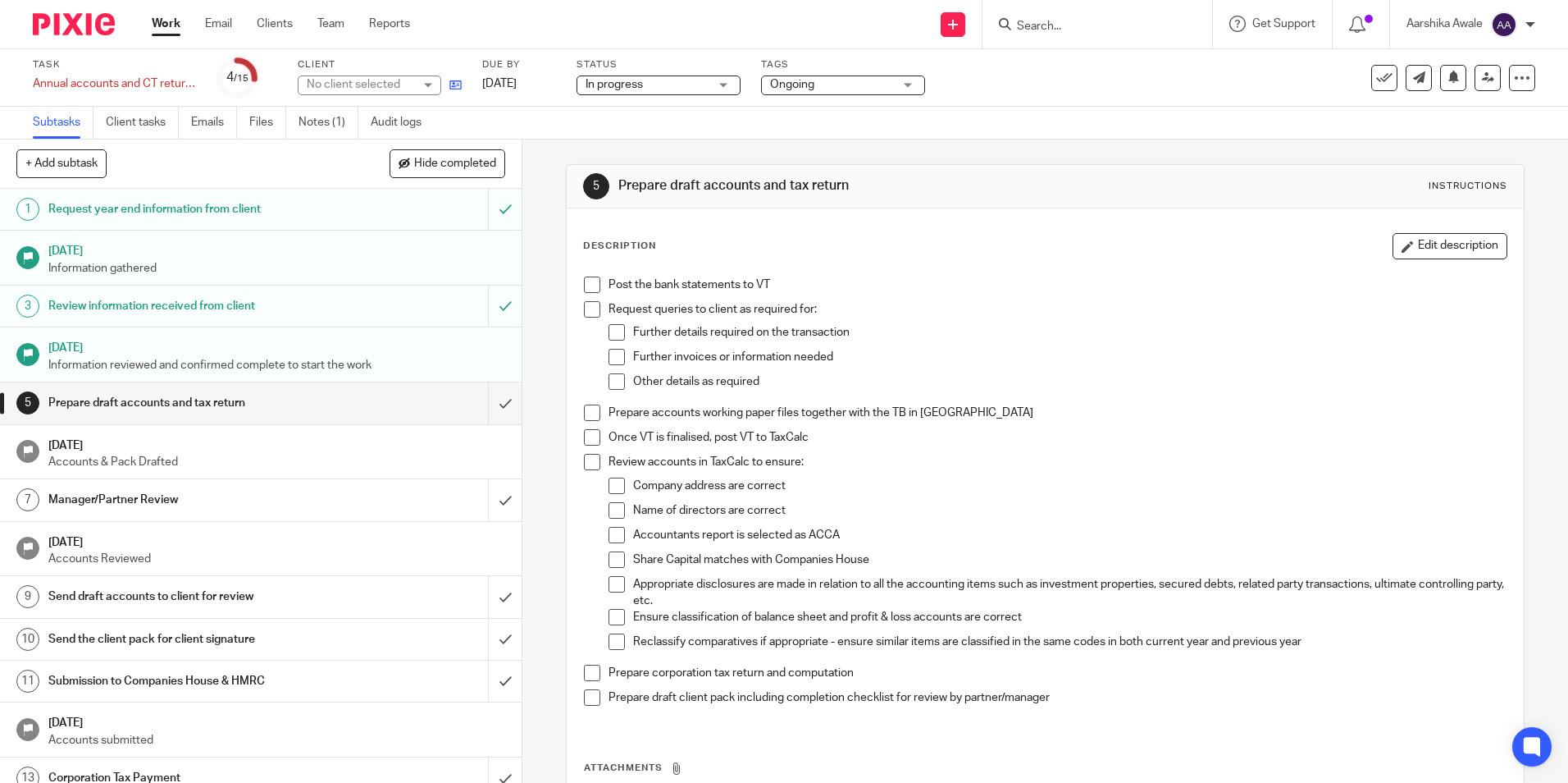
click at [457, 93] on link at bounding box center [451, 84] width 20 height 17
click at [84, 43] on div at bounding box center [67, 24] width 135 height 49
click at [94, 23] on img at bounding box center [74, 23] width 82 height 22
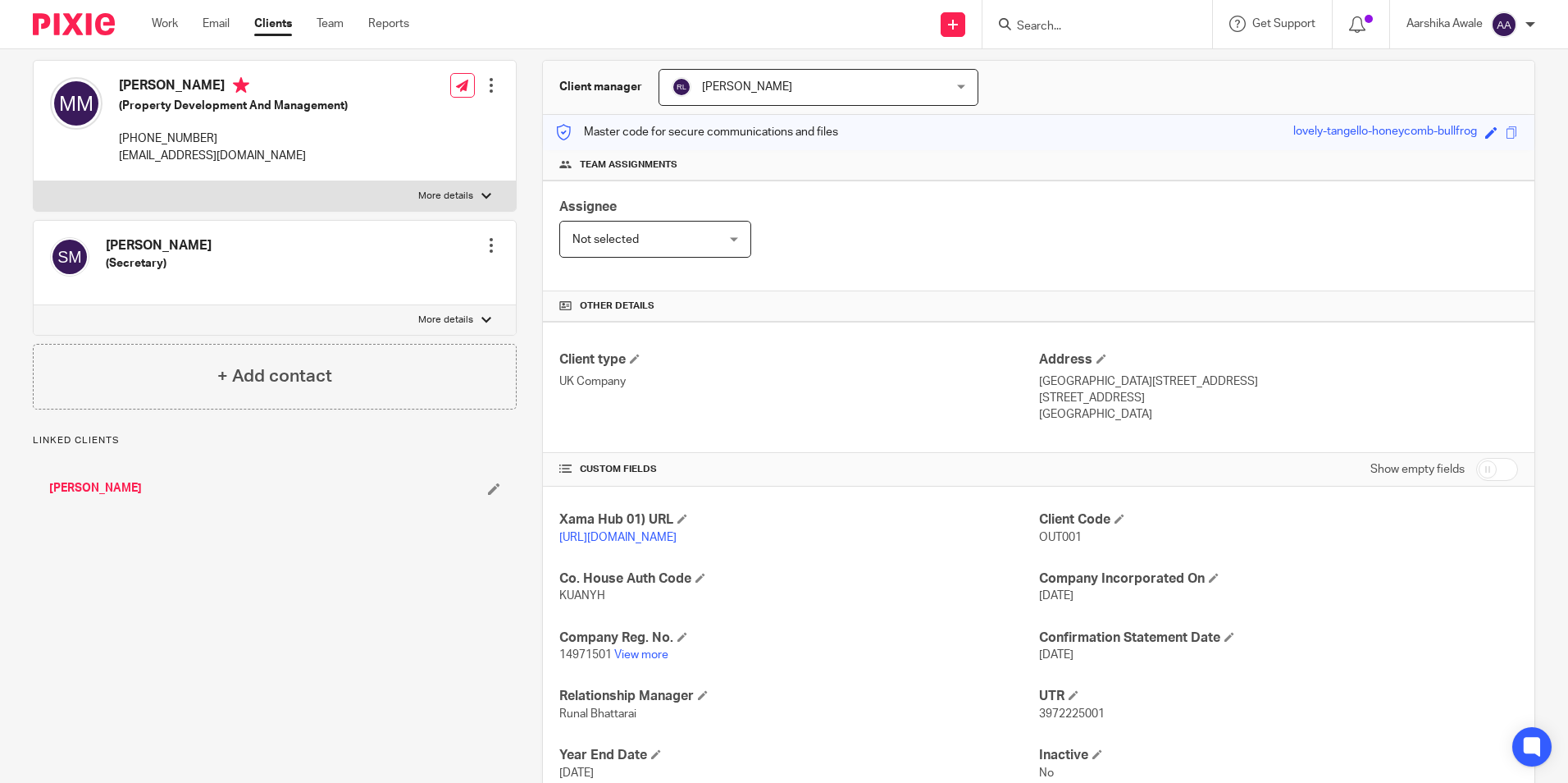
scroll to position [277, 0]
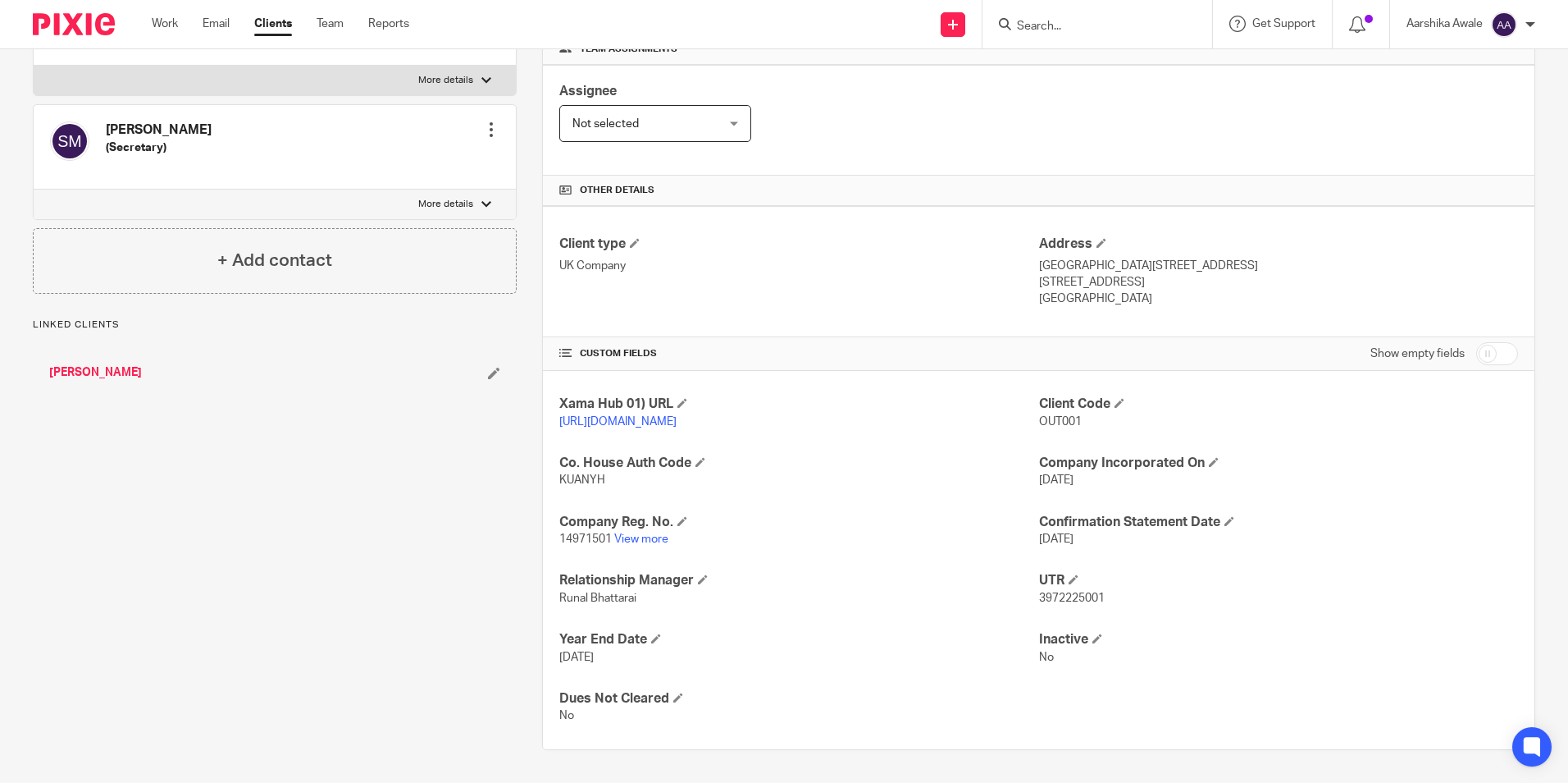
click at [644, 530] on p "14971501 View more" at bounding box center [798, 538] width 478 height 17
click at [640, 536] on link "View more" at bounding box center [641, 539] width 55 height 12
drag, startPoint x: 1031, startPoint y: 601, endPoint x: 1071, endPoint y: 604, distance: 40.1
click at [1071, 604] on div "Xama Hub 01) URL https://platform.xamatech.com/portal/crm/clients/56037cd0-abee…" at bounding box center [1038, 560] width 991 height 378
click at [1048, 604] on span "3972225001" at bounding box center [1071, 599] width 65 height 12
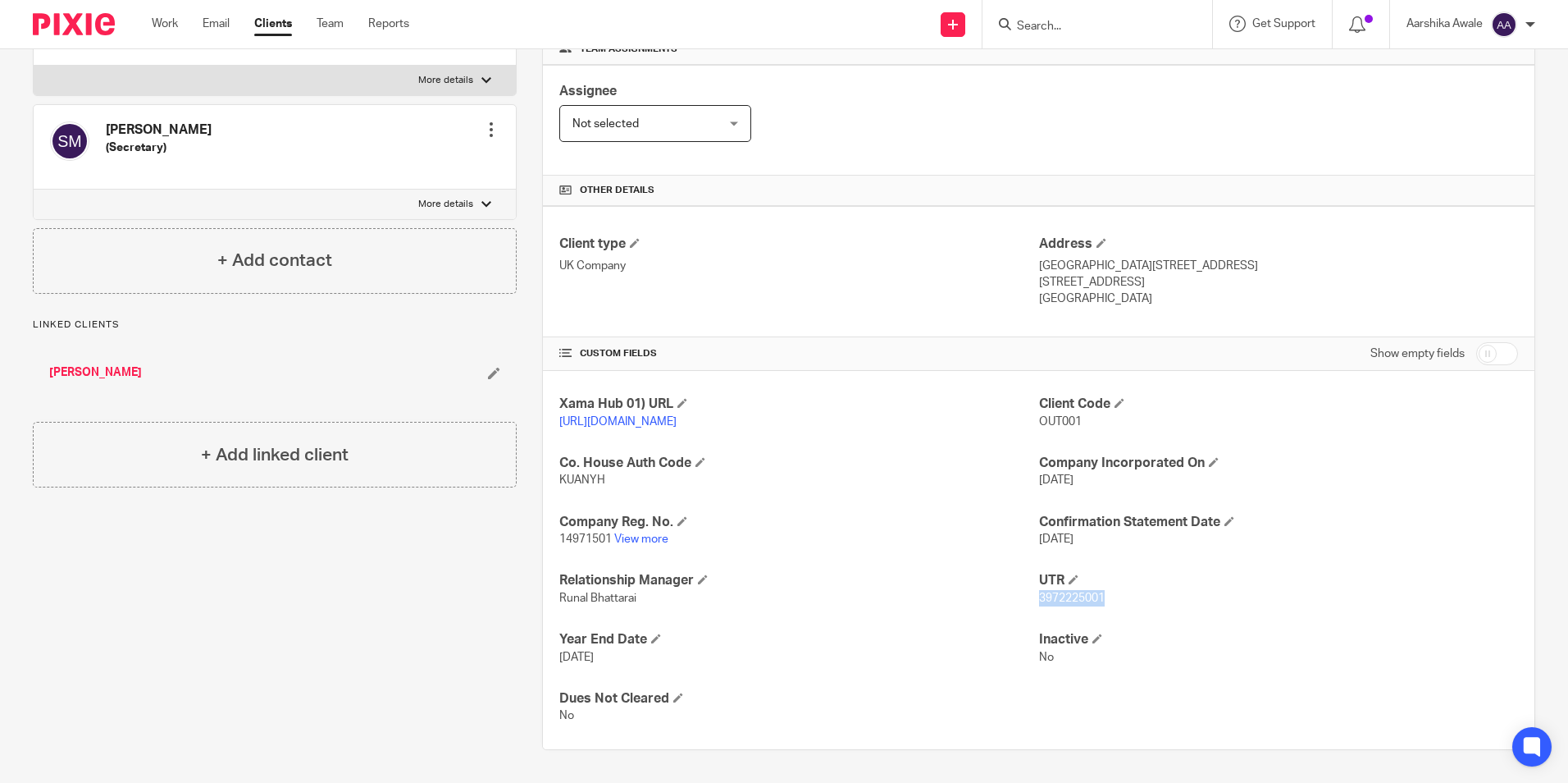
drag, startPoint x: 1033, startPoint y: 603, endPoint x: 1102, endPoint y: 601, distance: 69.0
click at [1102, 601] on p "3972225001" at bounding box center [1278, 598] width 478 height 17
copy span "3972225001"
click at [432, 548] on div "Client contacts Mitesh Mistry (Property Development And Management) +44 798 457…" at bounding box center [262, 332] width 510 height 836
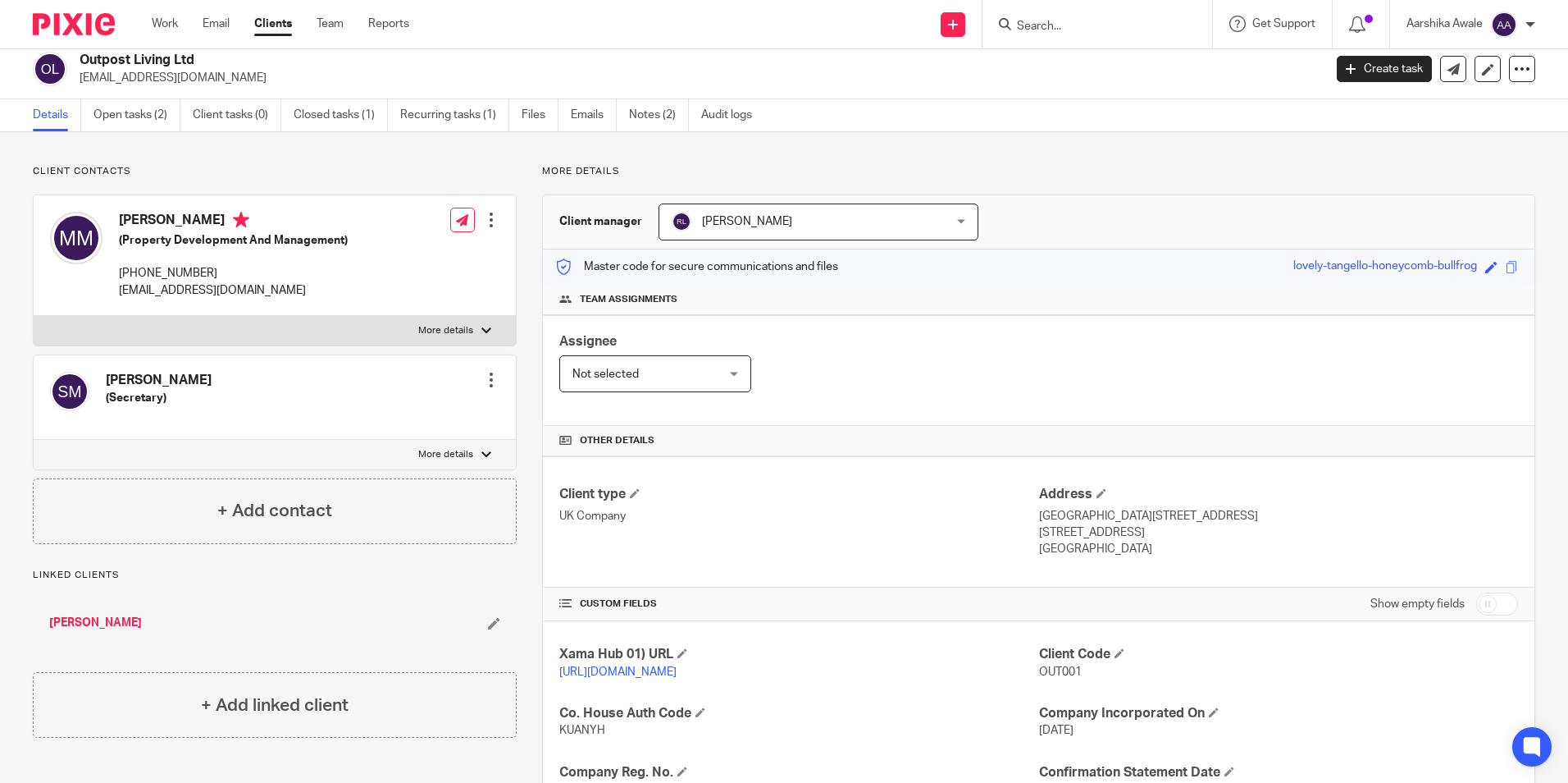
scroll to position [0, 0]
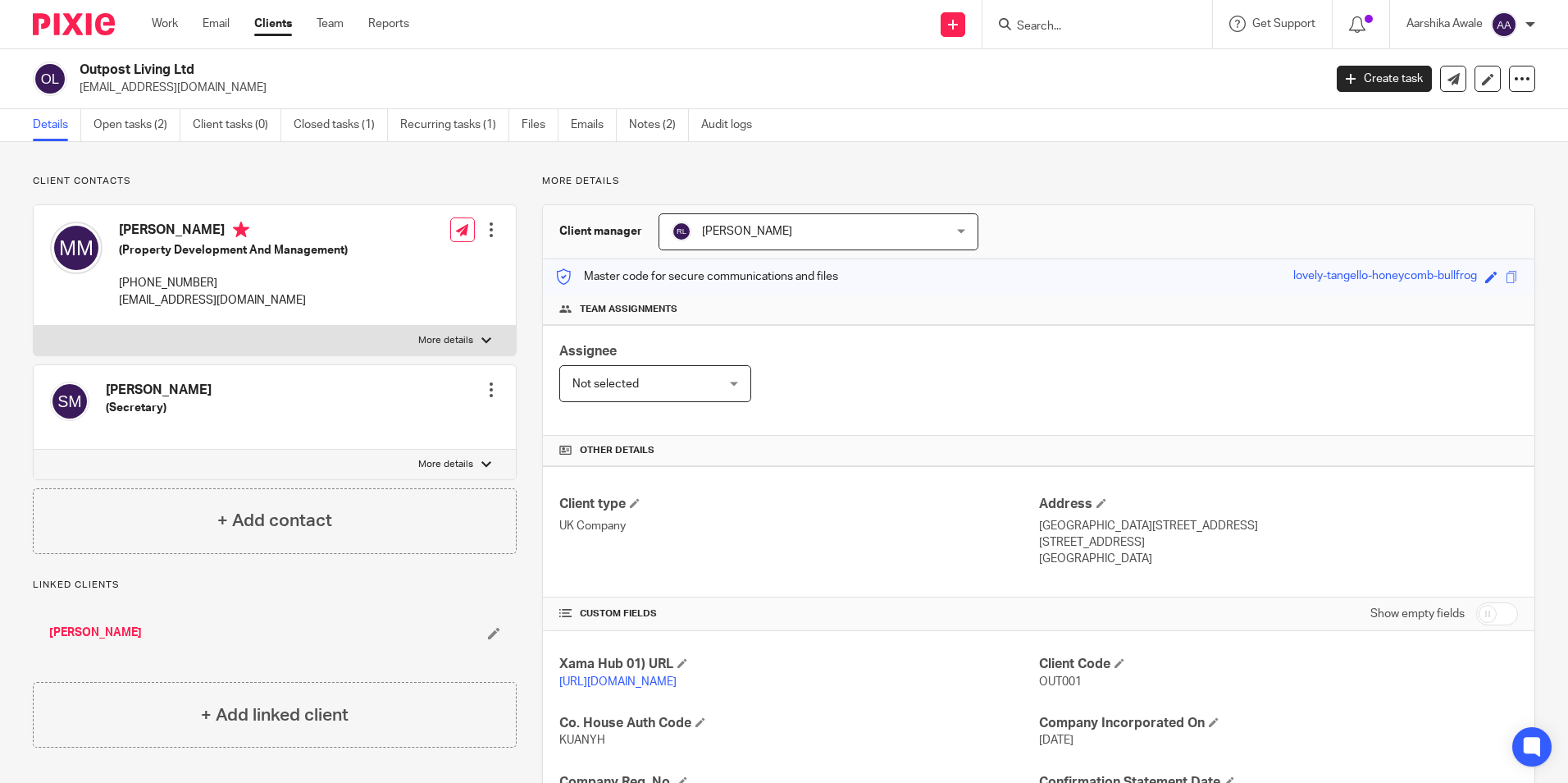
drag, startPoint x: 83, startPoint y: 70, endPoint x: 369, endPoint y: 70, distance: 286.0
click at [369, 70] on h2 "Outpost Living Ltd" at bounding box center [572, 70] width 985 height 18
copy h2 "Outpost Living Ltd"
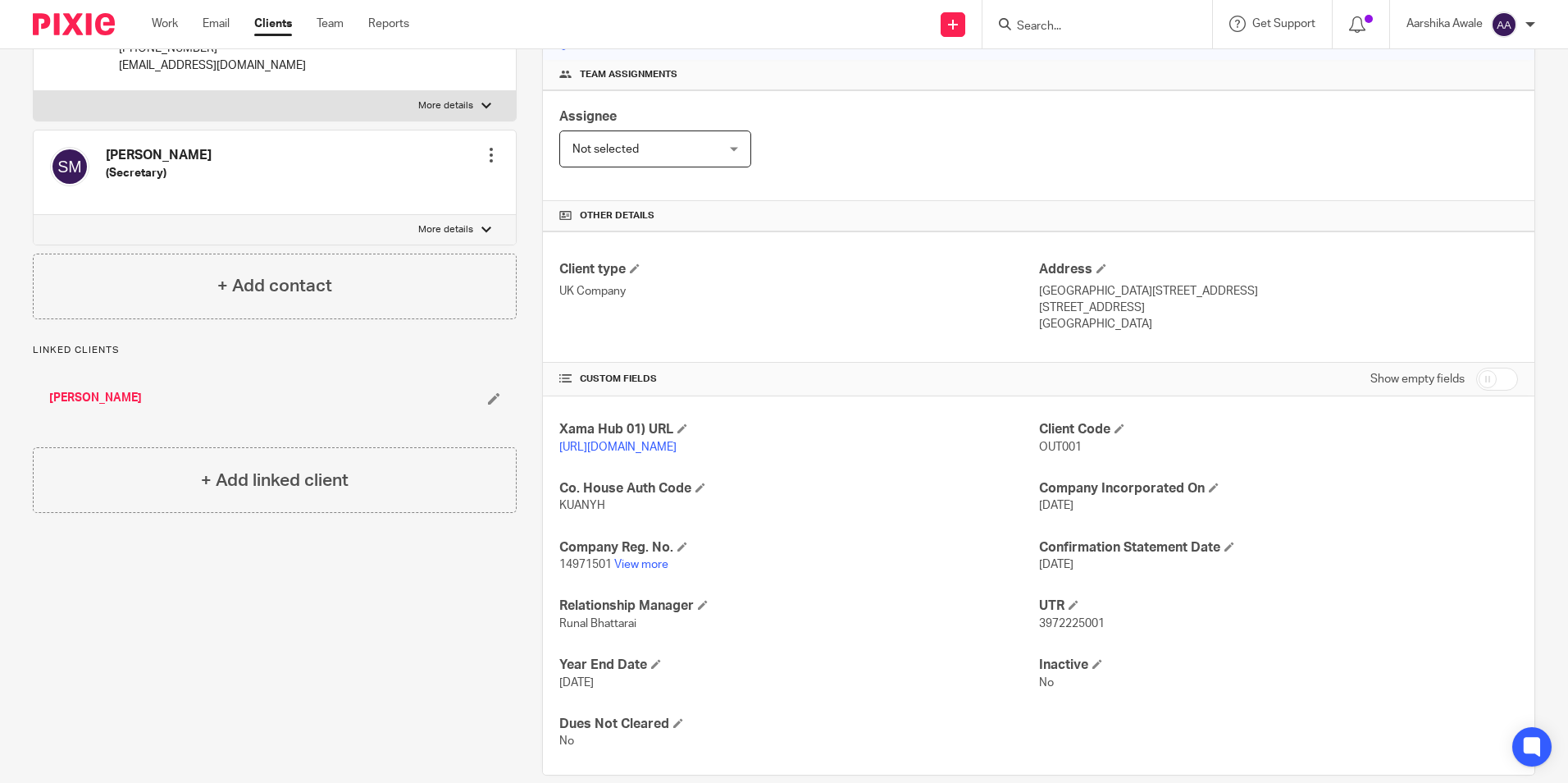
scroll to position [246, 0]
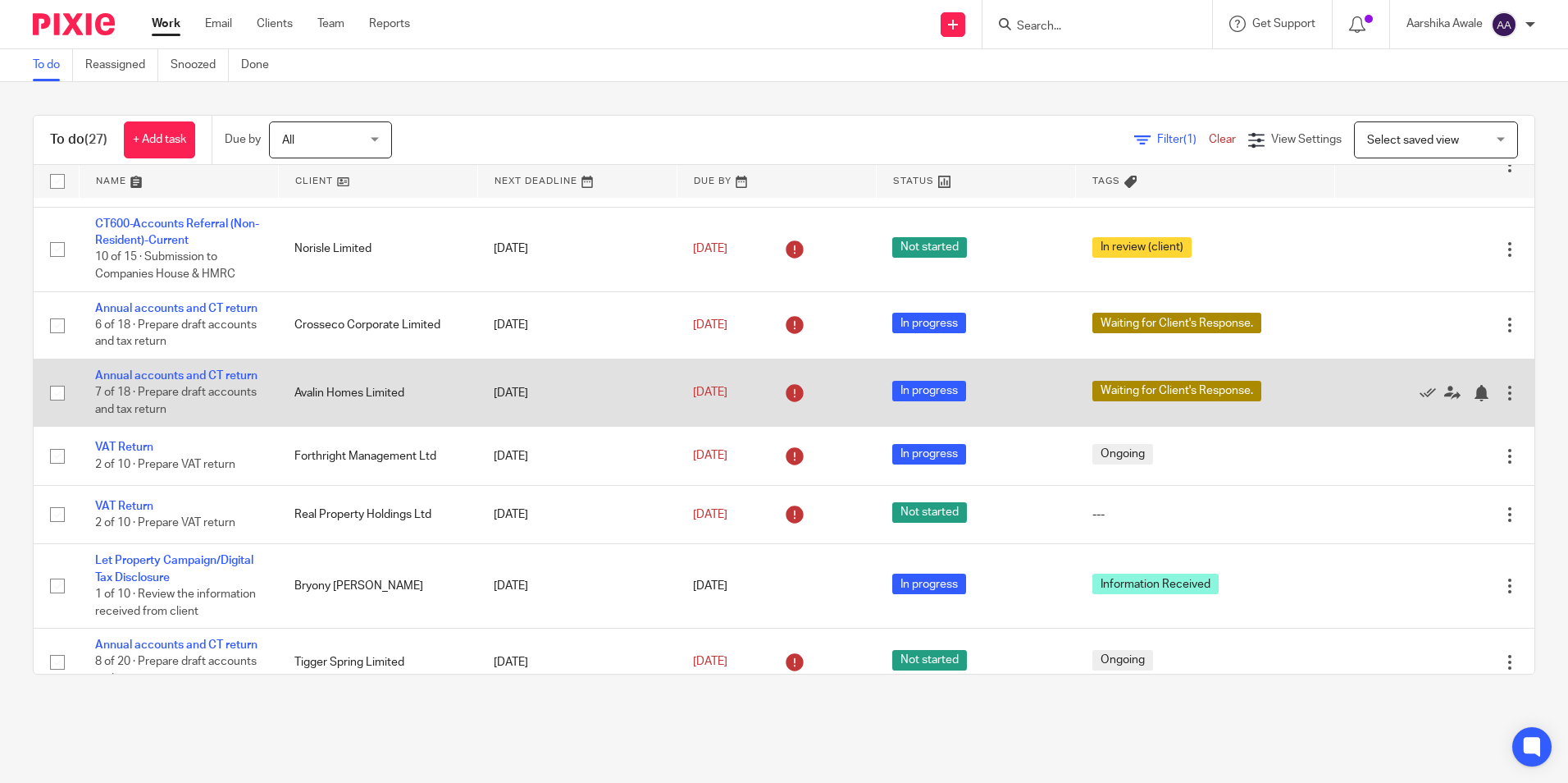
scroll to position [164, 0]
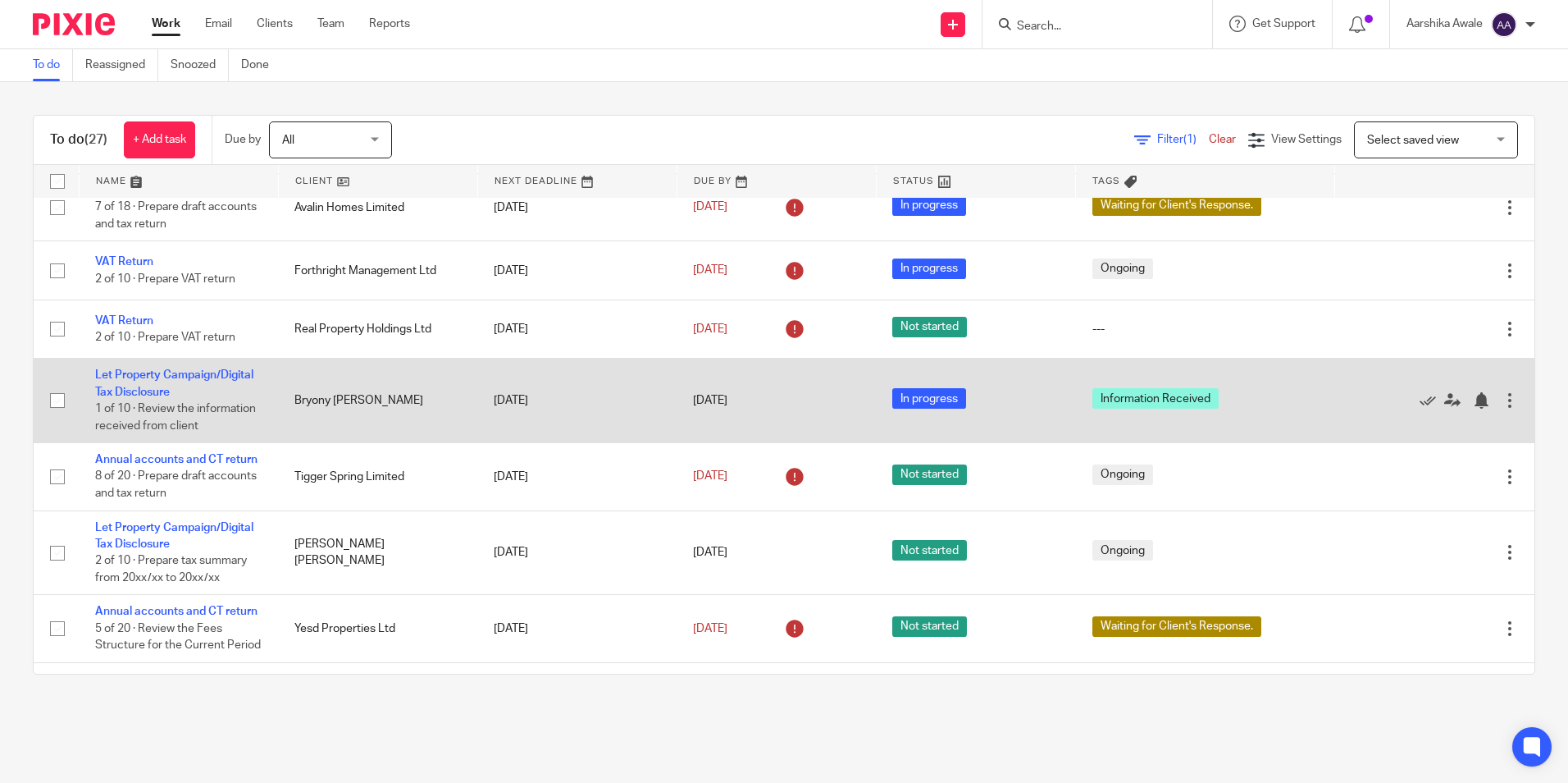
scroll to position [656, 0]
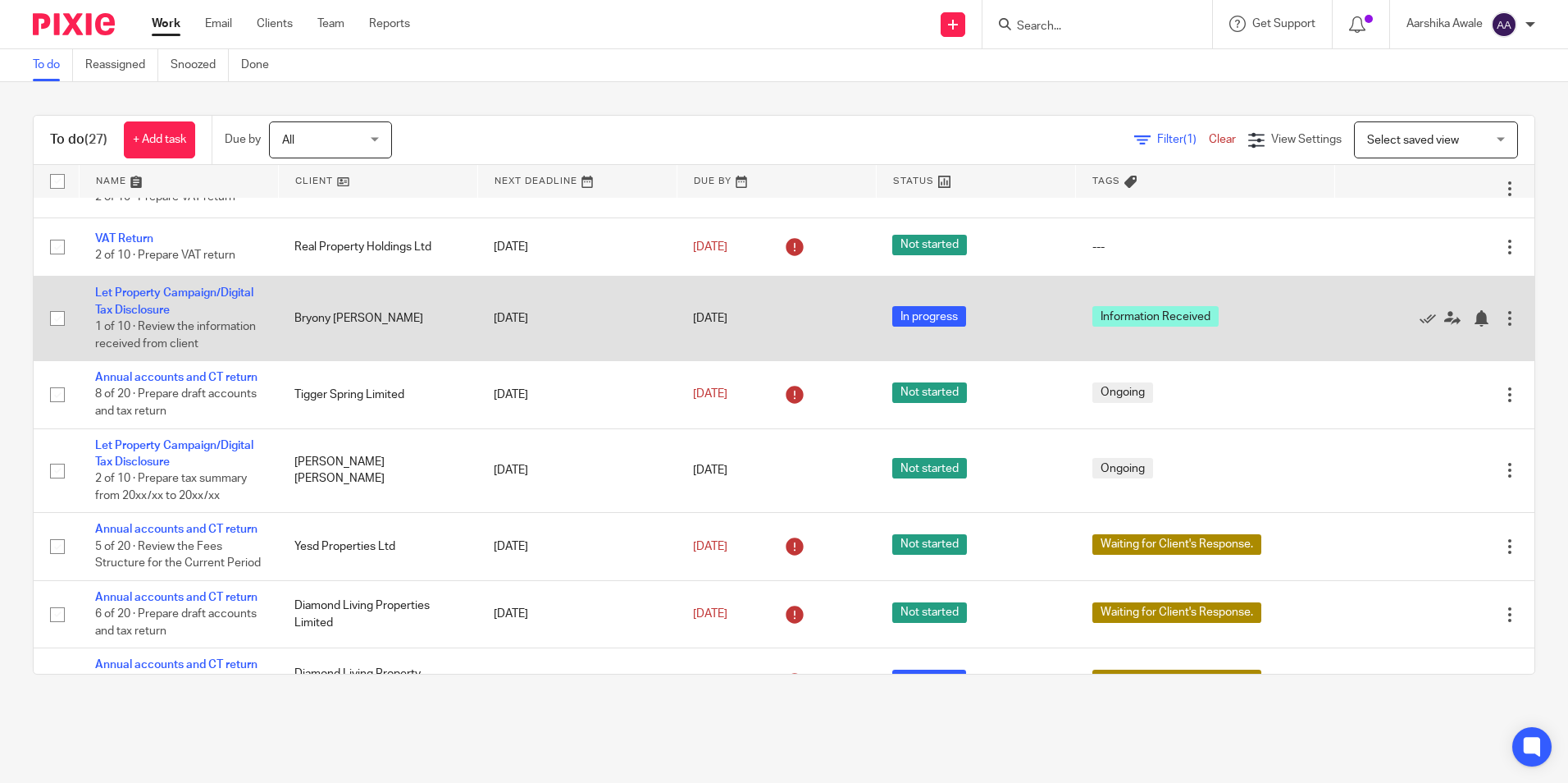
scroll to position [574, 0]
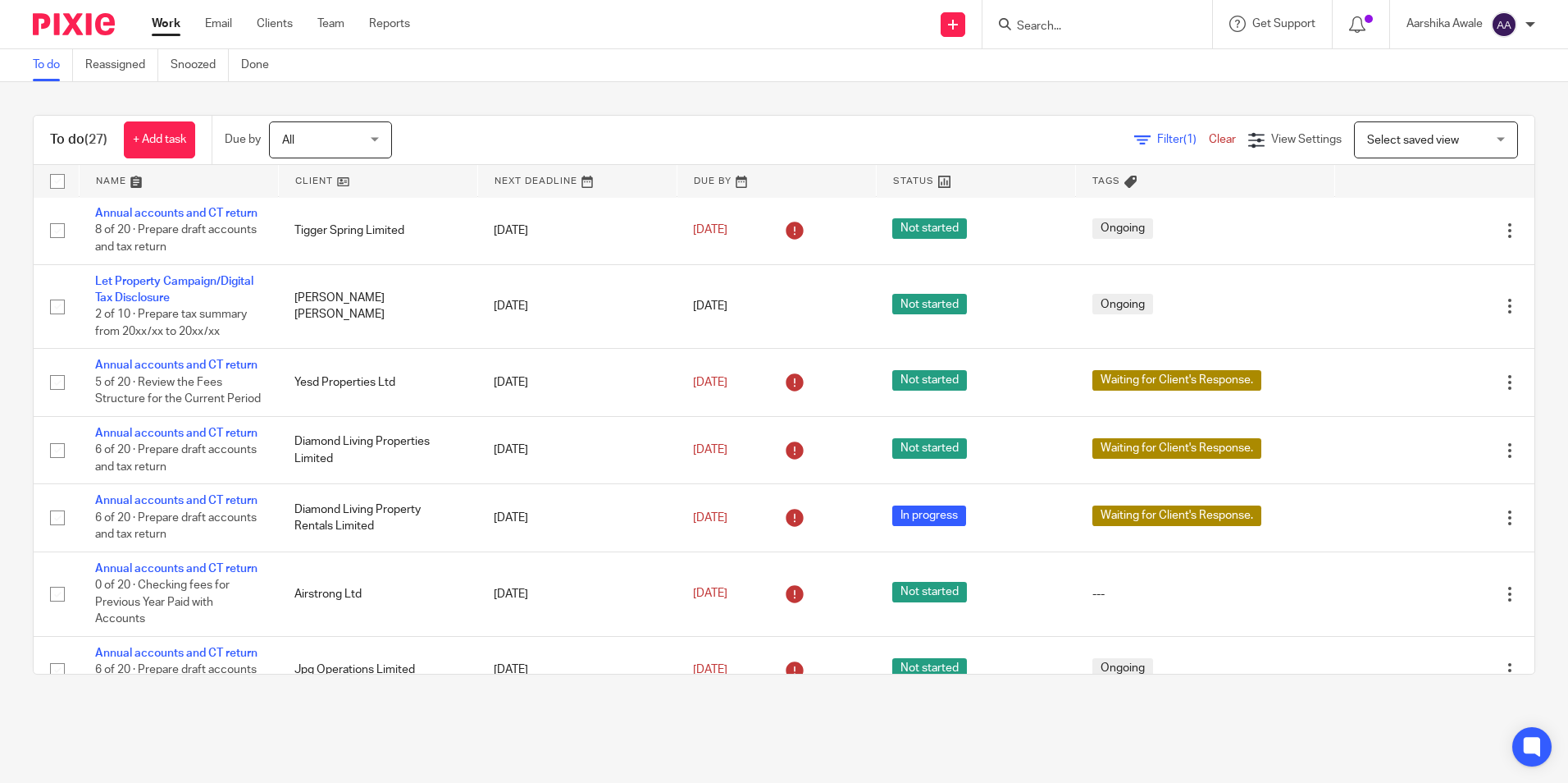
click at [1073, 28] on input "Search" at bounding box center [1089, 26] width 147 height 15
click at [1039, 28] on input "Search" at bounding box center [1089, 26] width 147 height 15
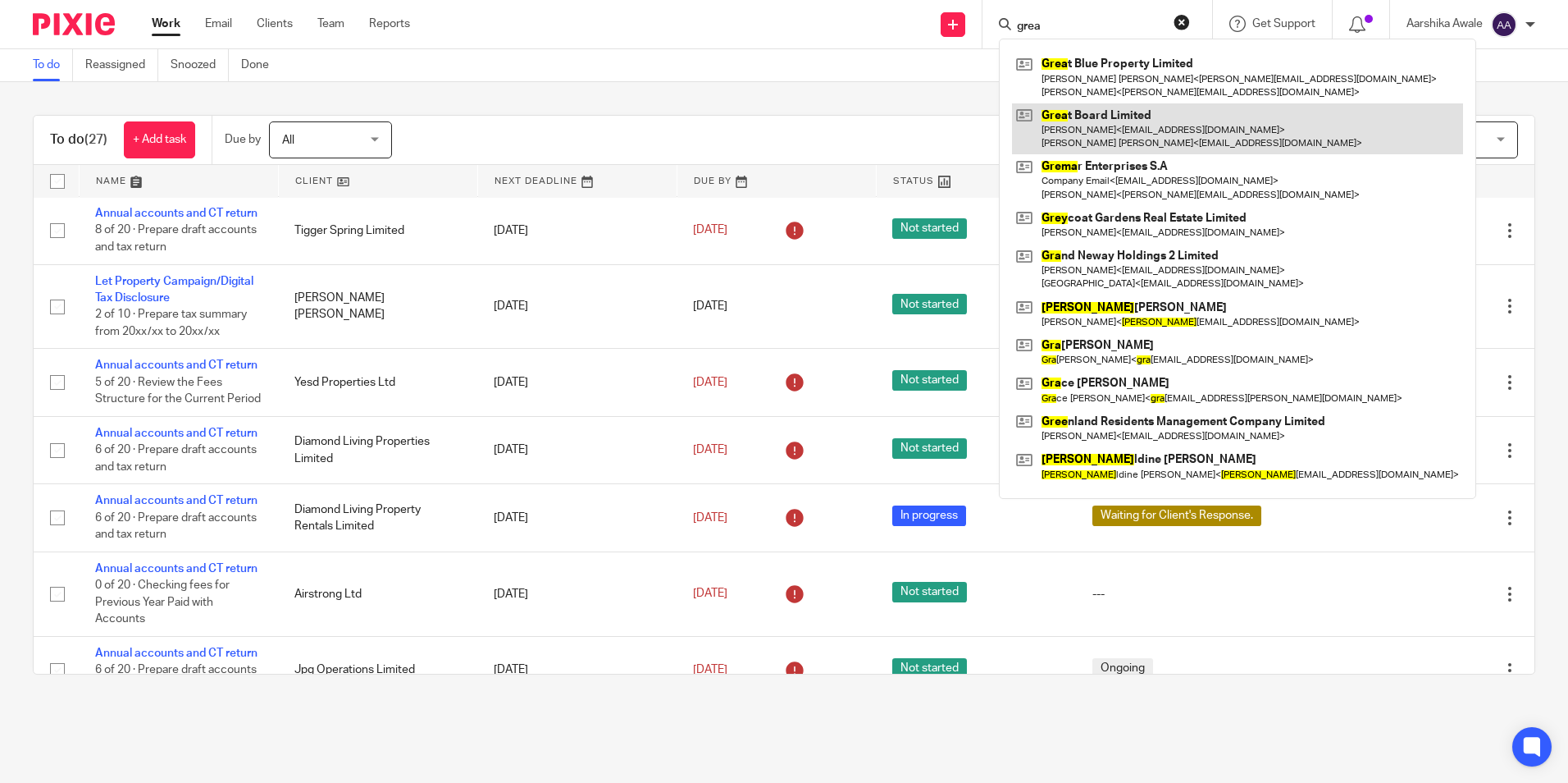
type input "grea"
click at [1145, 126] on link at bounding box center [1237, 129] width 451 height 51
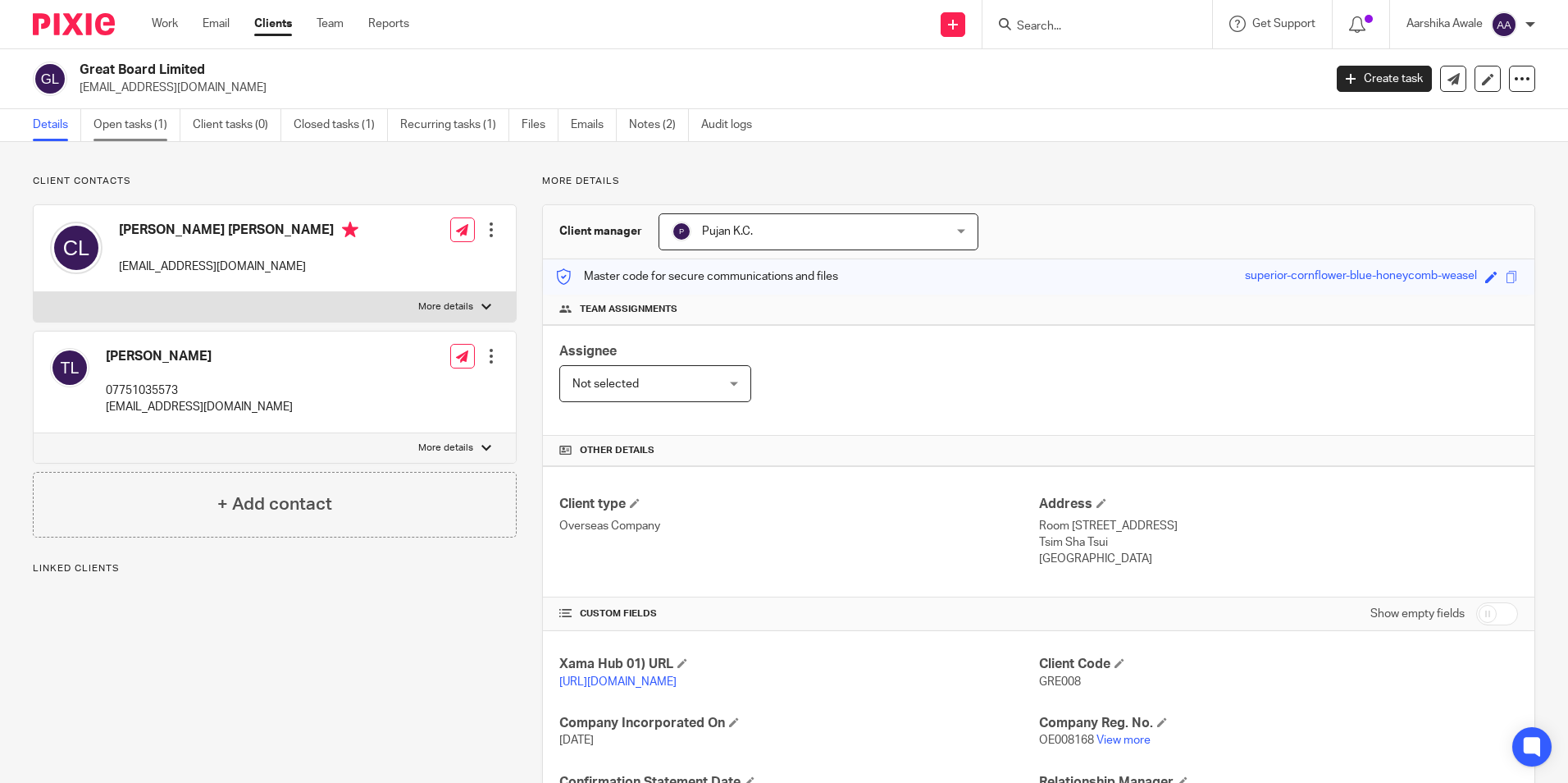
click at [139, 116] on link "Open tasks (1)" at bounding box center [136, 125] width 87 height 32
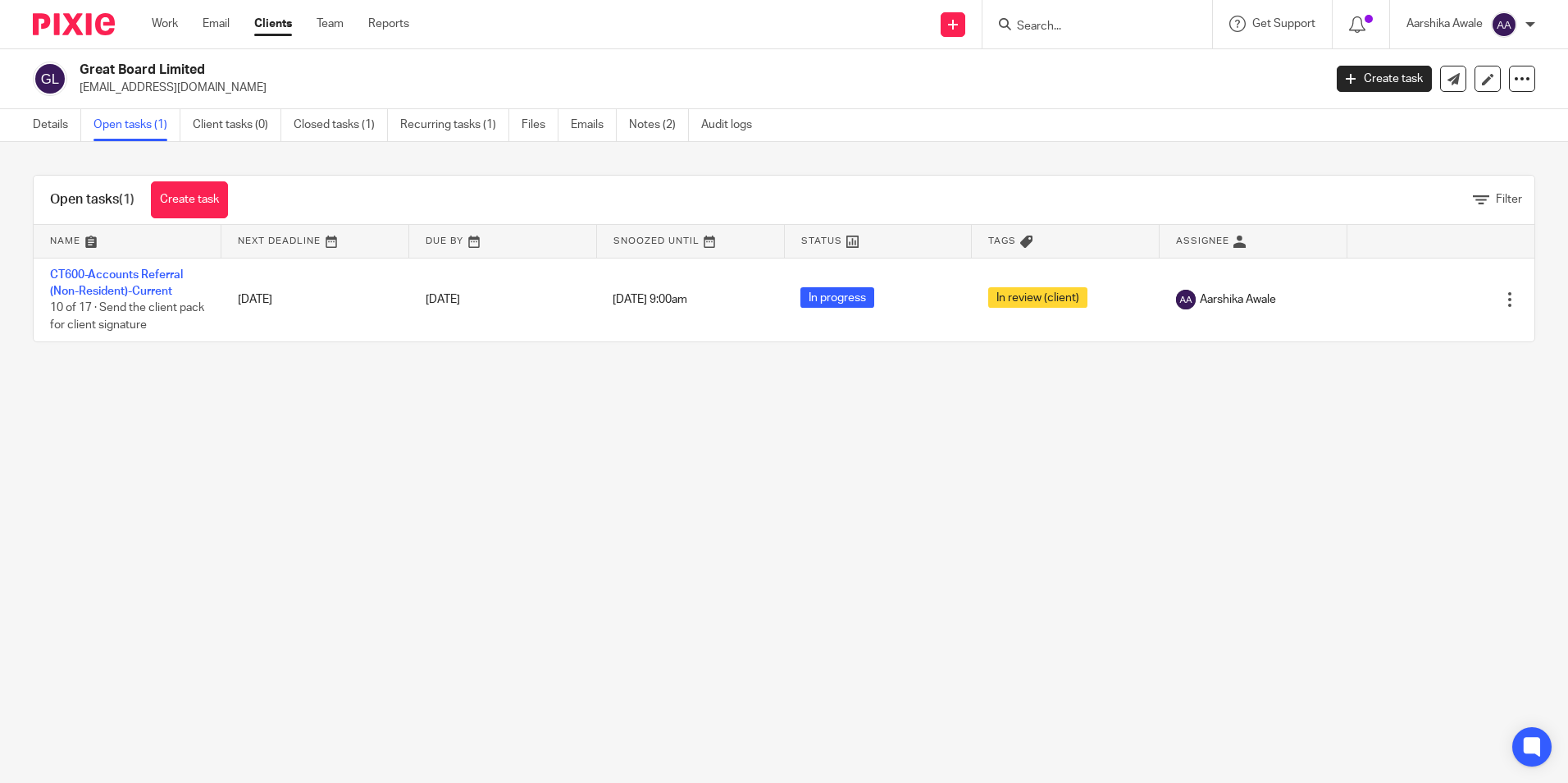
click at [112, 269] on link "CT600-Accounts Referral (Non-Resident)-Current" at bounding box center [116, 283] width 133 height 28
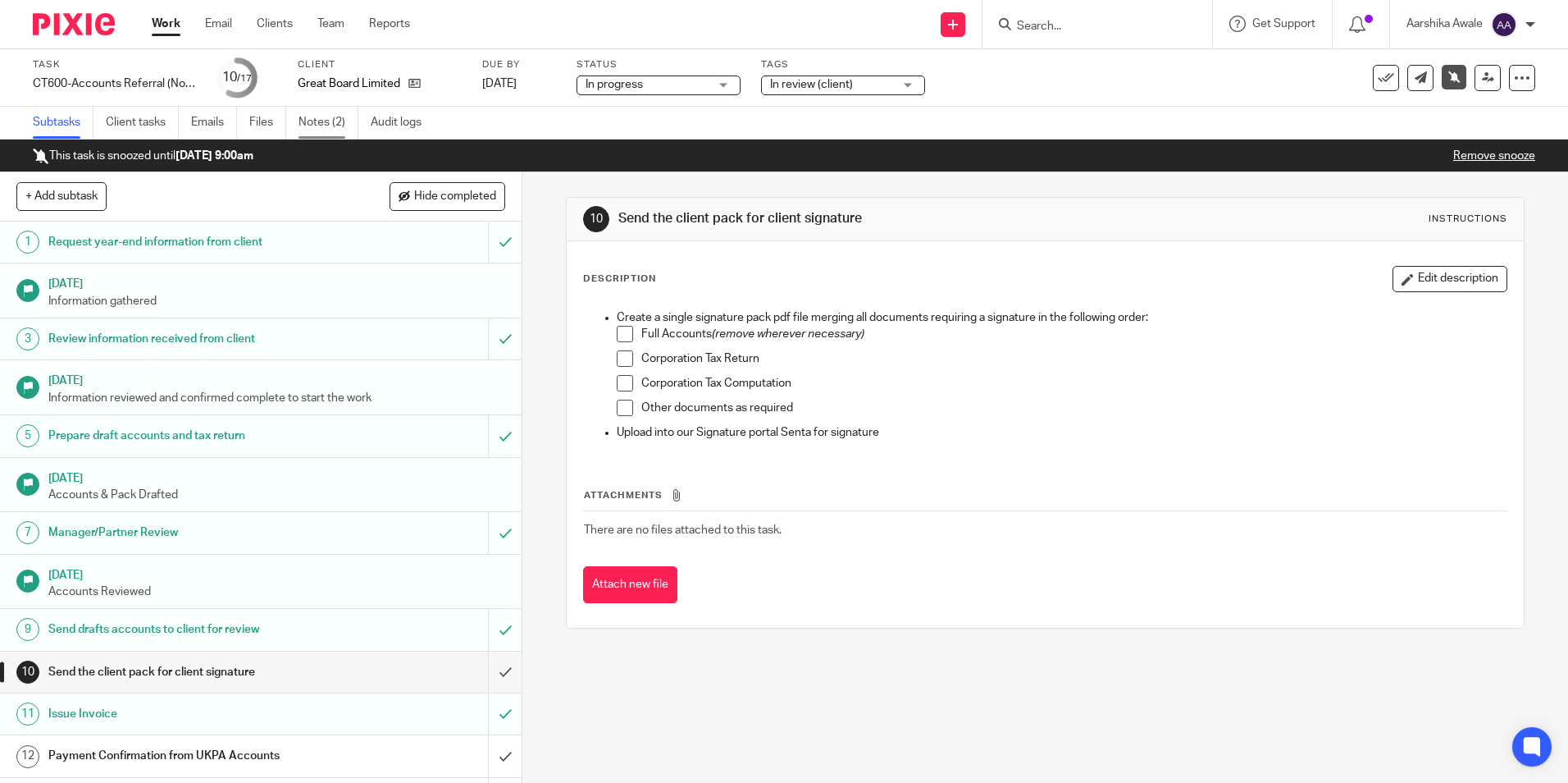
click at [314, 113] on link "Notes (2)" at bounding box center [327, 122] width 59 height 32
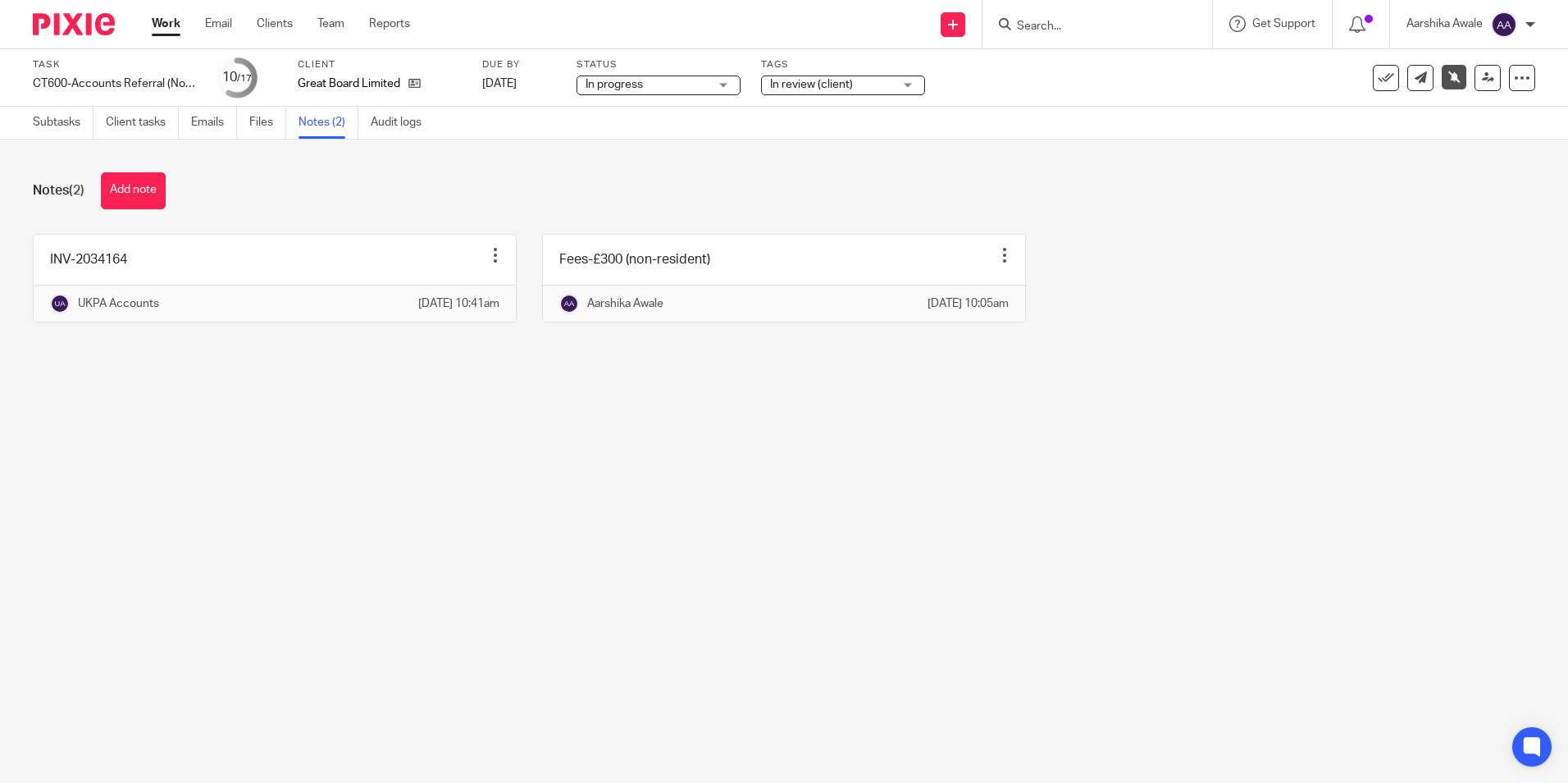
click at [314, 215] on div "Notes (2) Add note INV-2034164 Edit note Delete note UKPA Accounts [DATE] 10:41…" at bounding box center [784, 259] width 1568 height 241
click at [85, 32] on img at bounding box center [74, 23] width 82 height 22
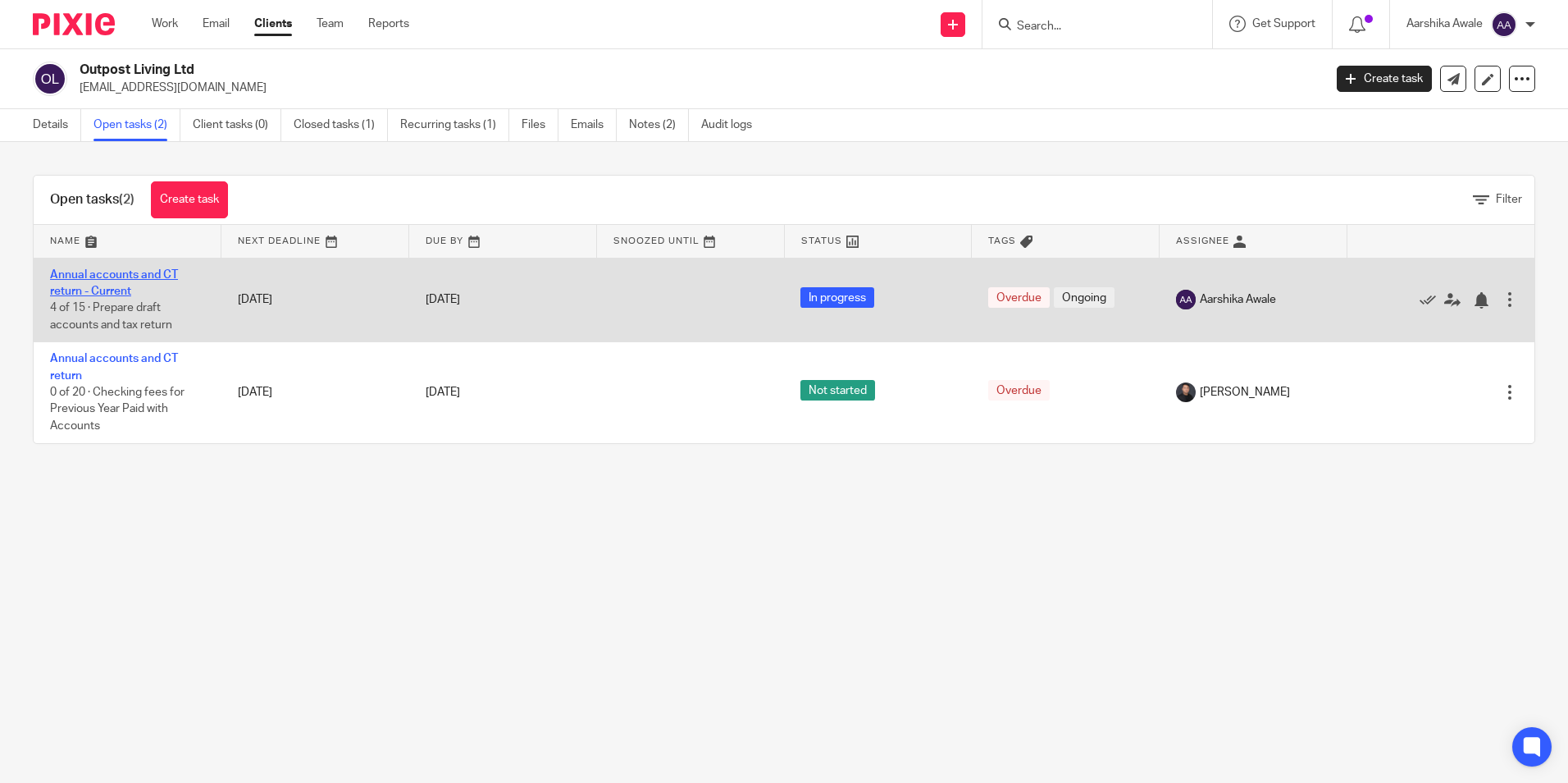
click at [94, 288] on link "Annual accounts and CT return - Current" at bounding box center [113, 283] width 128 height 28
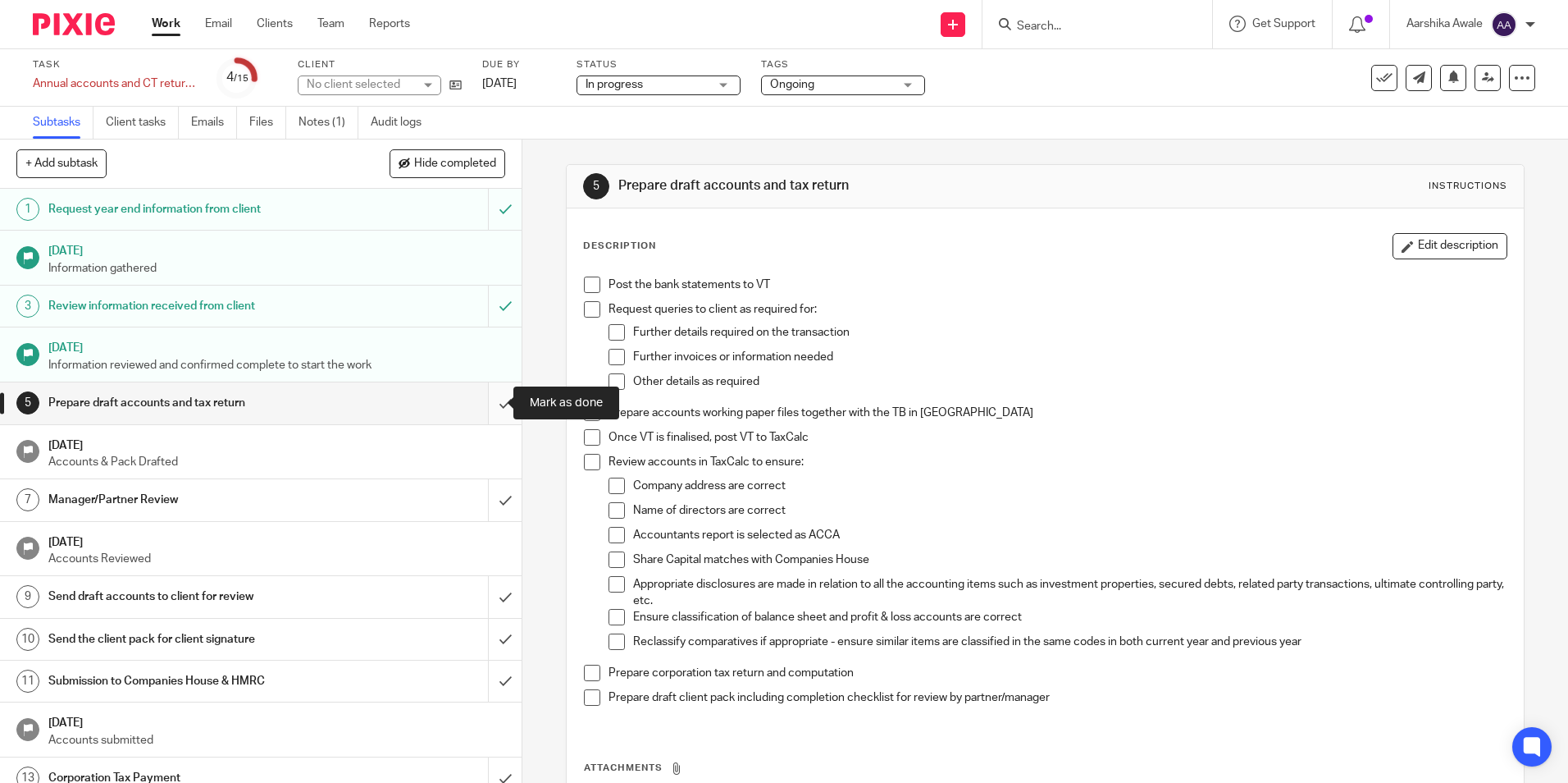
click at [484, 400] on input "submit" at bounding box center [260, 403] width 521 height 41
click at [811, 91] on span "Ongoing" at bounding box center [831, 85] width 123 height 18
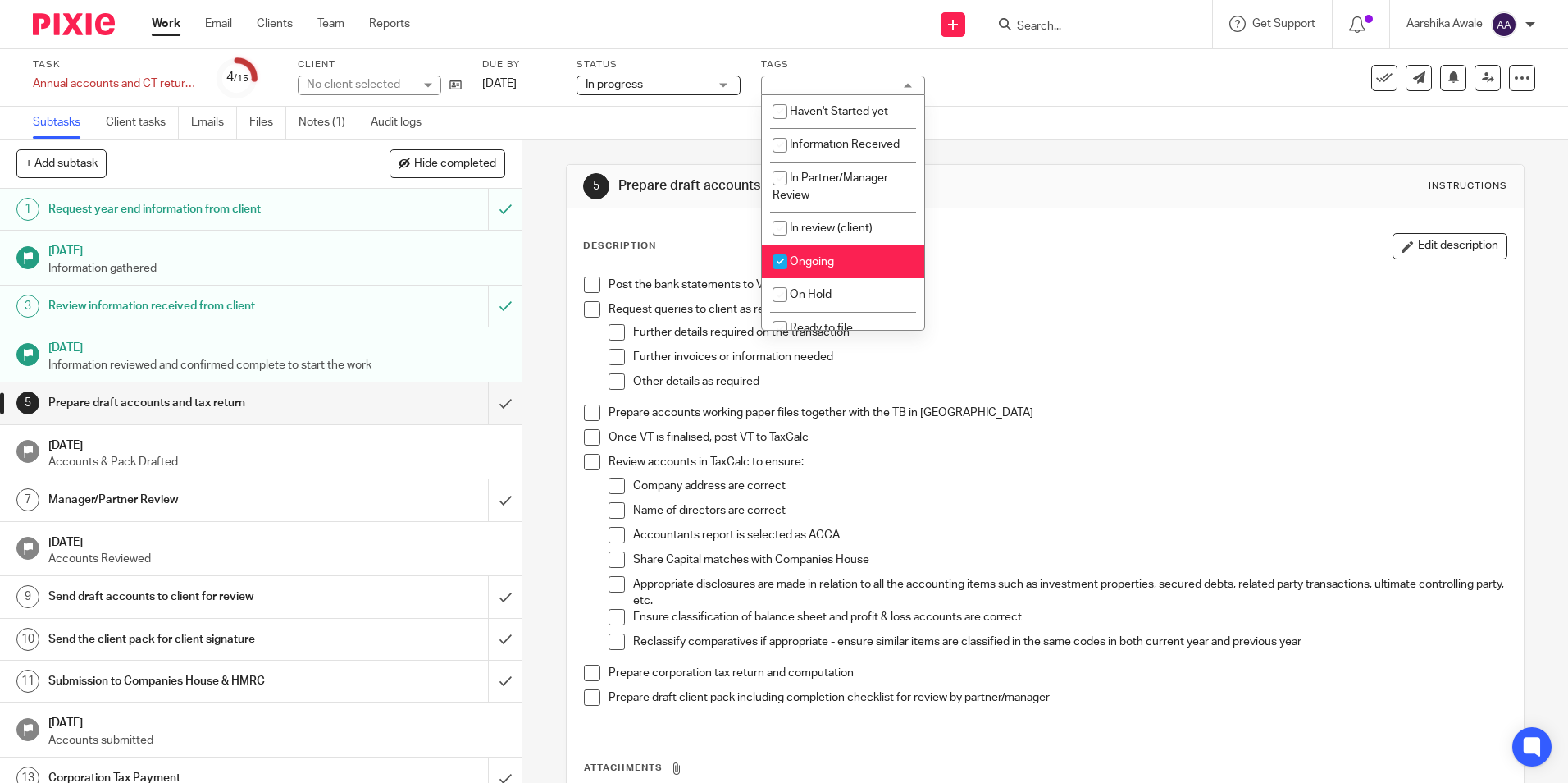
click at [816, 254] on li "Ongoing" at bounding box center [843, 261] width 163 height 33
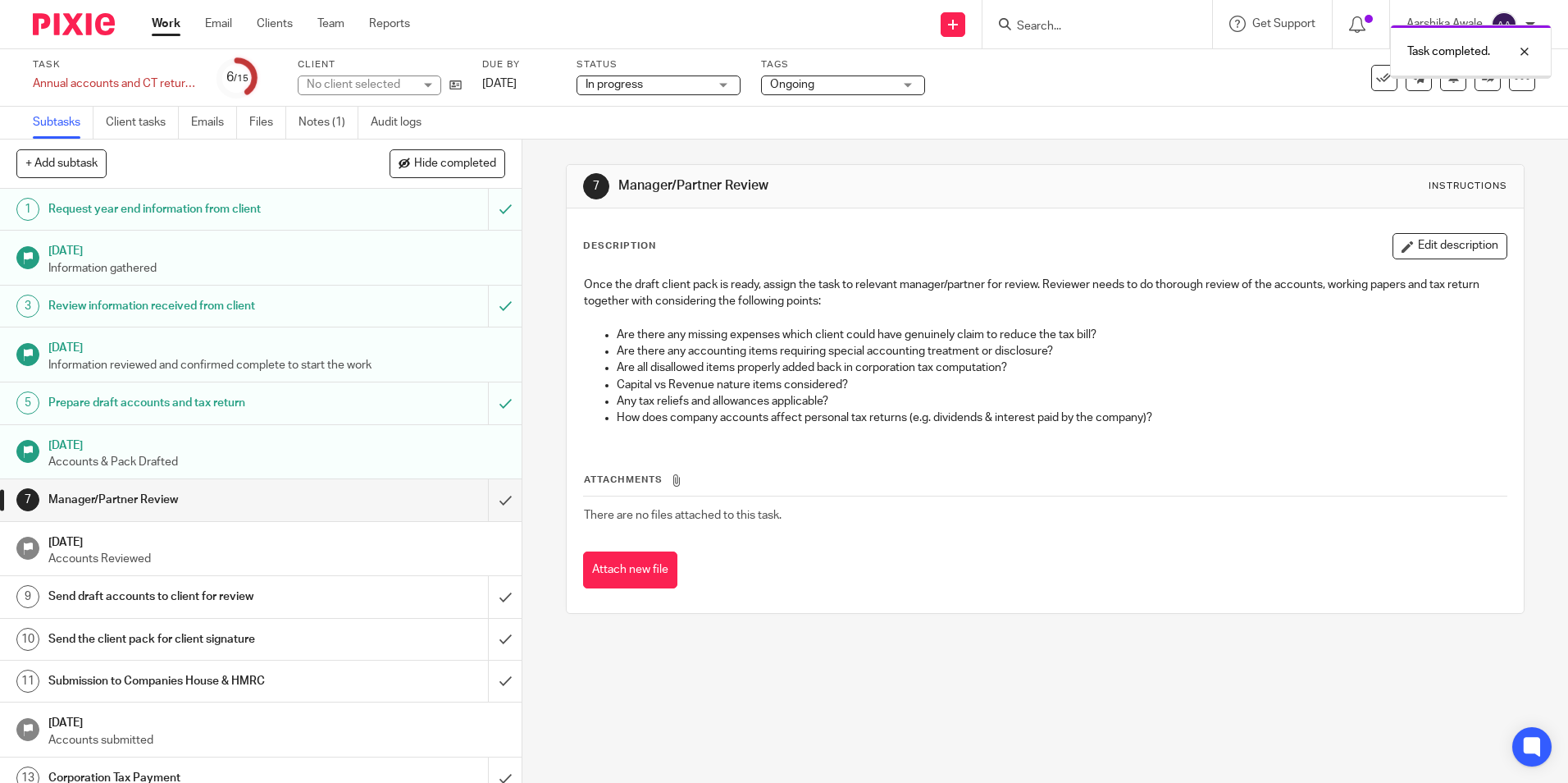
click at [811, 86] on span "Ongoing" at bounding box center [791, 85] width 44 height 12
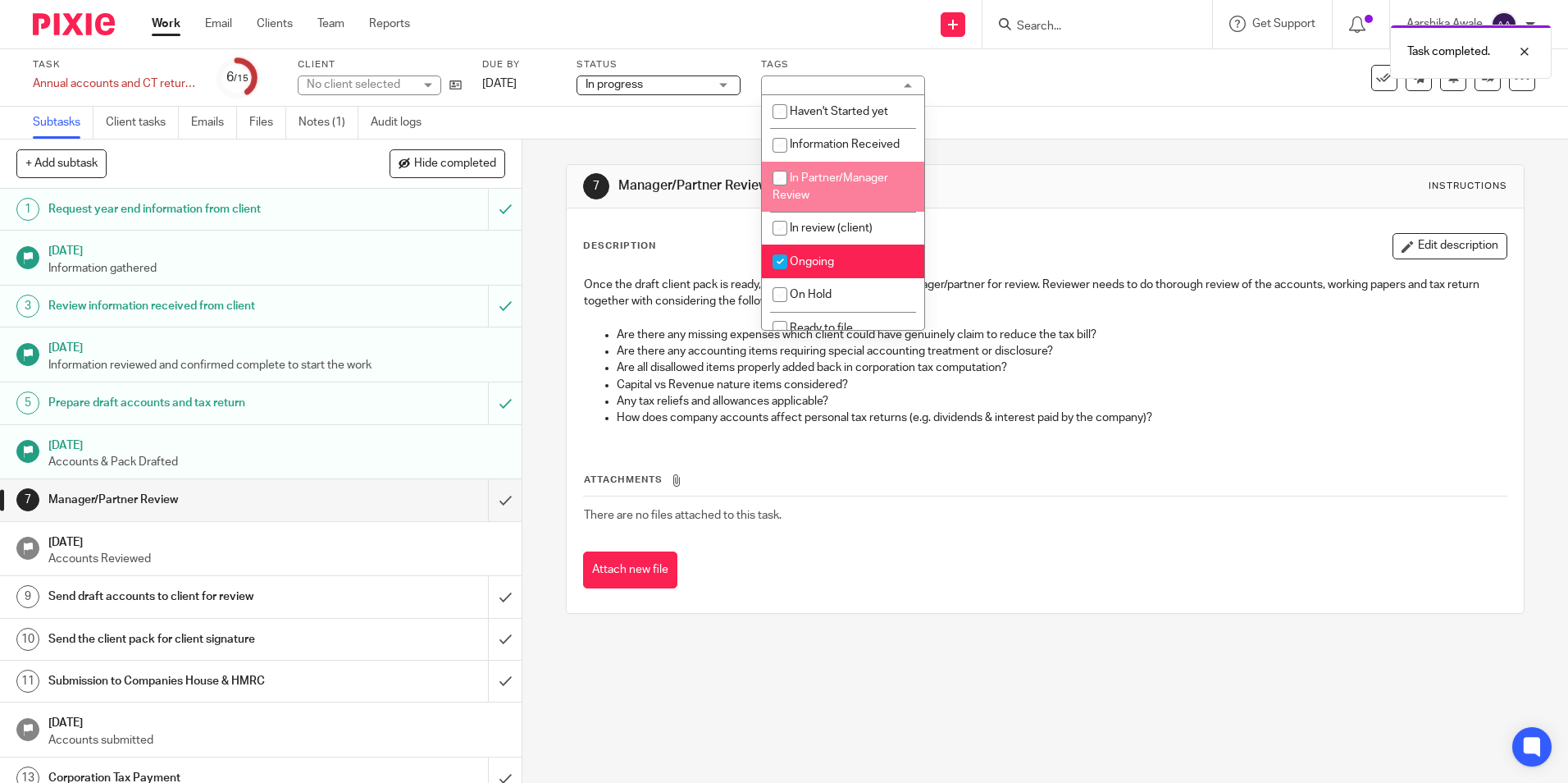
click at [807, 178] on span "In Partner/Manager Review" at bounding box center [830, 186] width 116 height 28
checkbox input "true"
click at [806, 256] on span "Ongoing" at bounding box center [811, 262] width 44 height 12
checkbox input "false"
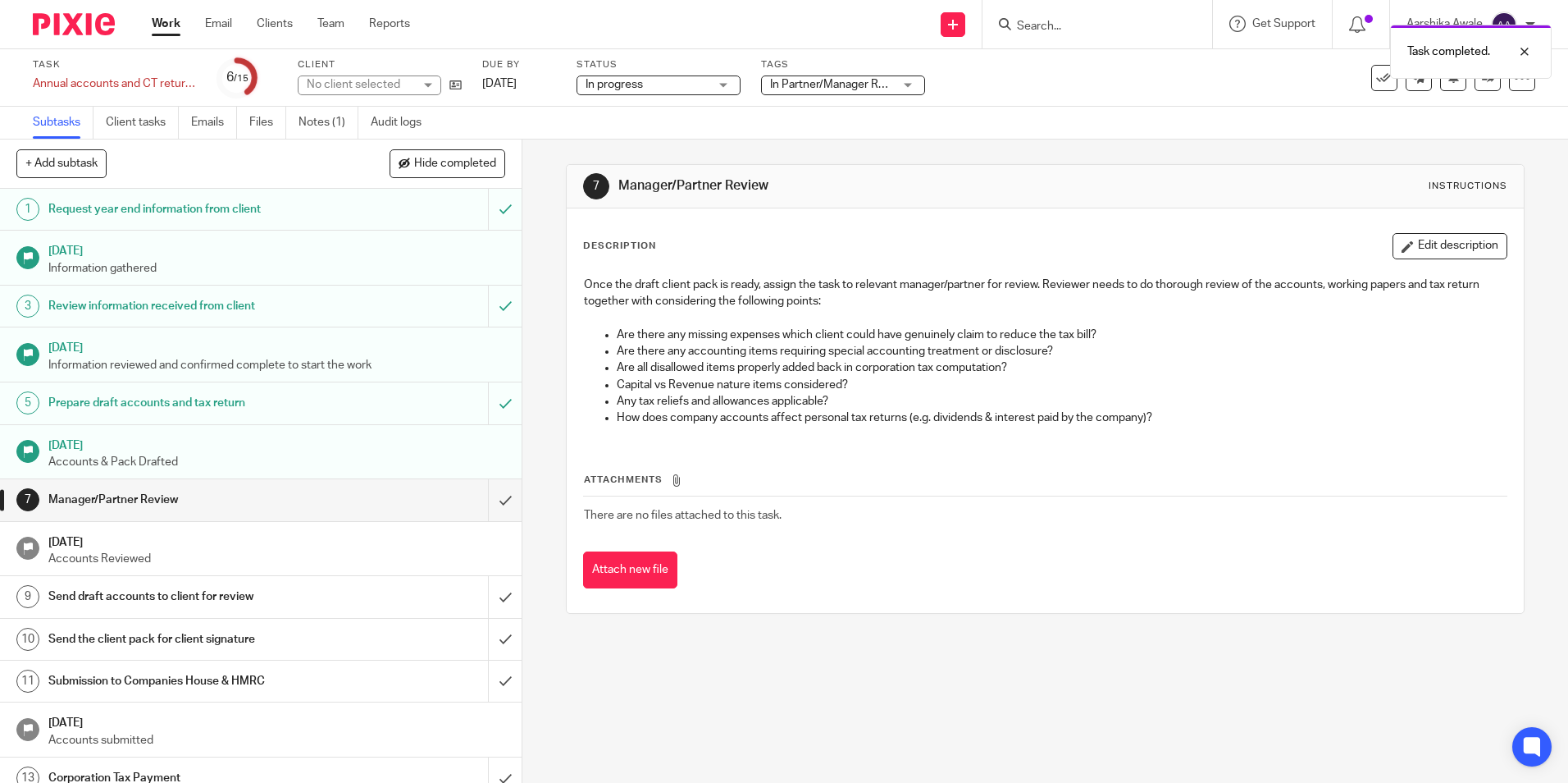
click at [1037, 157] on div "7 Manager/Partner Review Instructions Description Edit description Once the dra…" at bounding box center [1045, 389] width 958 height 499
click at [1480, 78] on div "Task completed." at bounding box center [1471, 52] width 162 height 55
click at [1482, 78] on icon at bounding box center [1488, 77] width 13 height 13
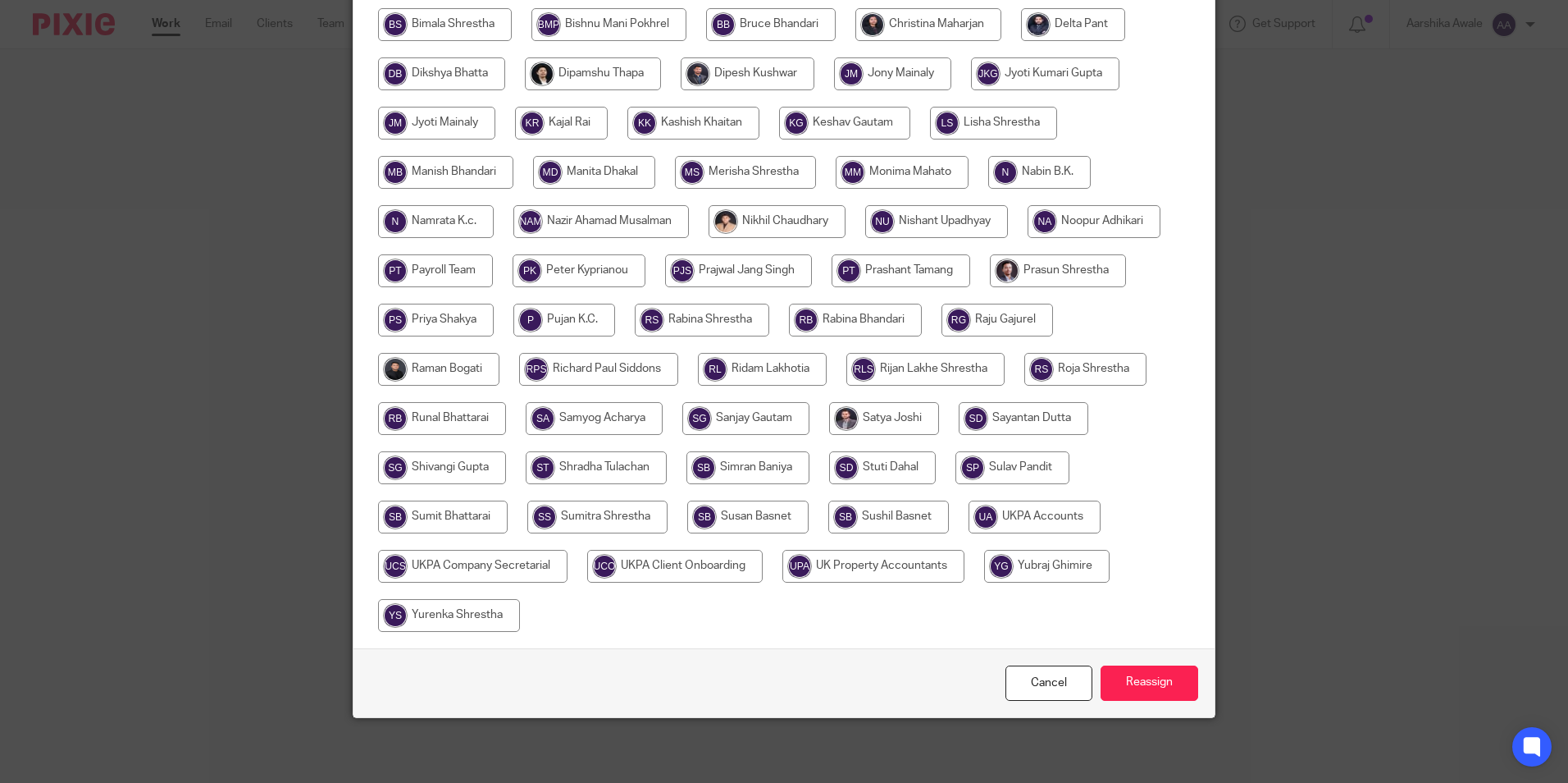
scroll to position [438, 0]
click at [1003, 520] on input "radio" at bounding box center [1034, 516] width 132 height 33
radio input "true"
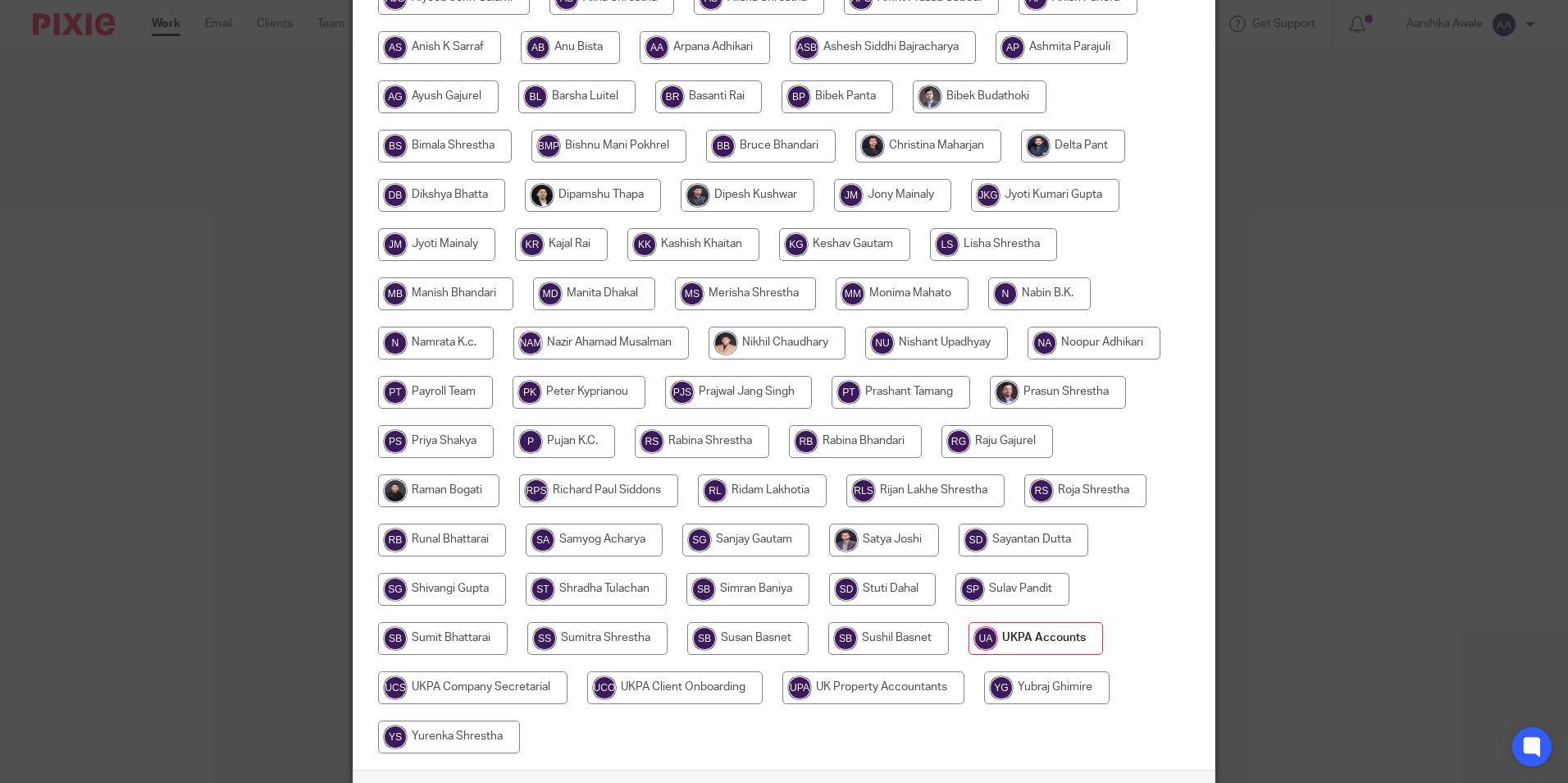
scroll to position [192, 0]
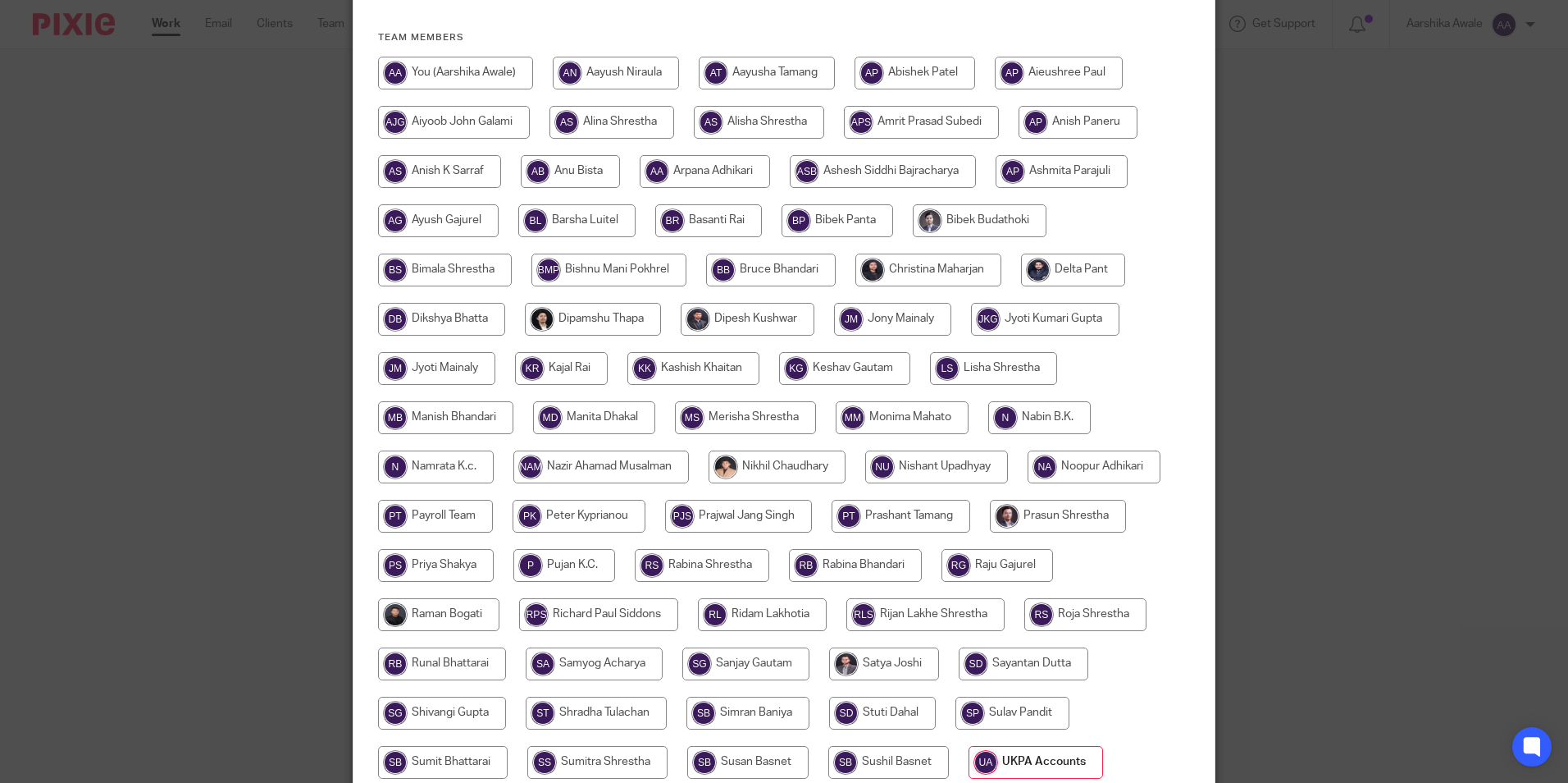
click at [984, 265] on input "radio" at bounding box center [929, 270] width 146 height 33
radio input "true"
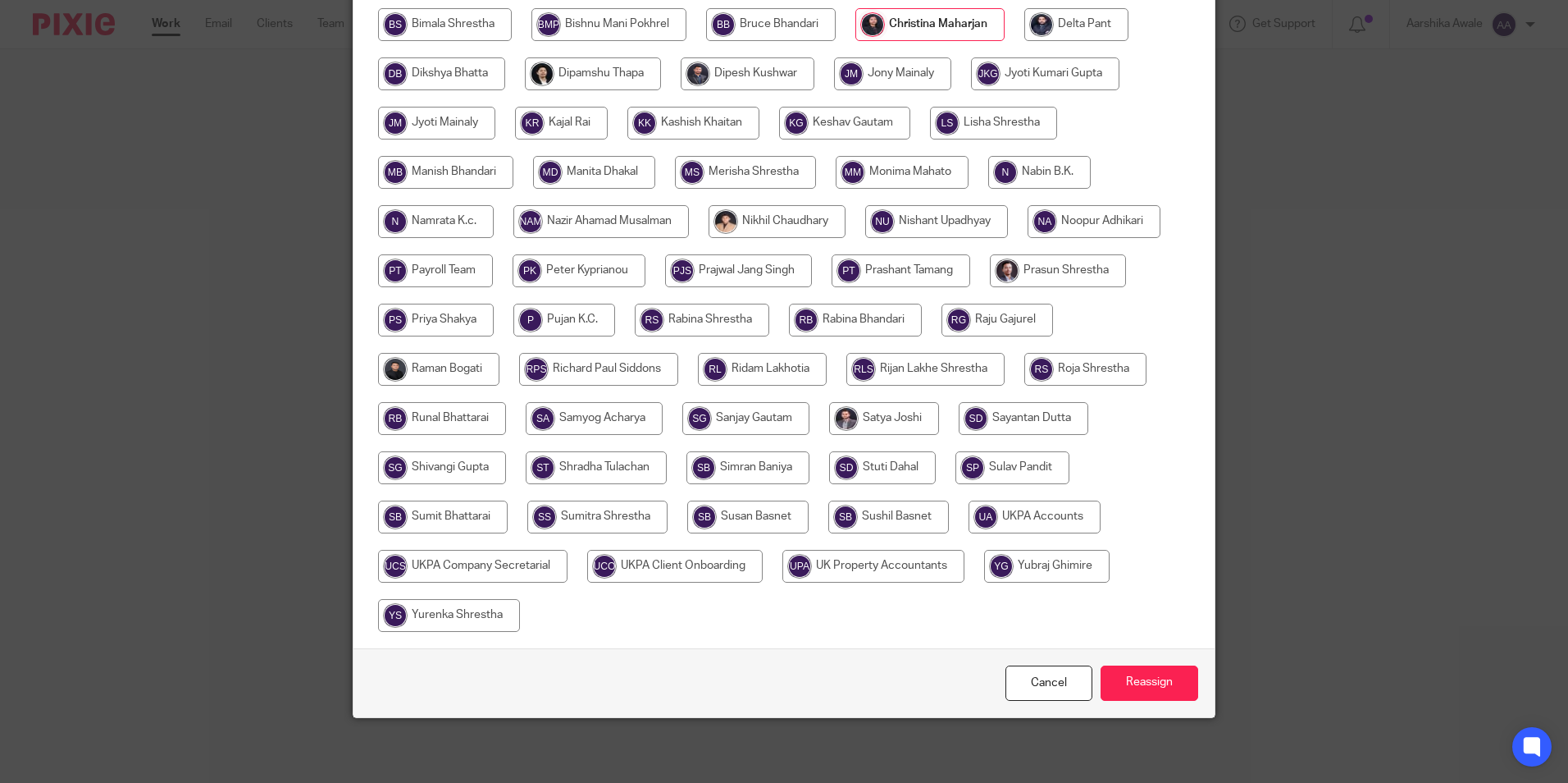
scroll to position [438, 0]
click at [1125, 681] on input "Reassign" at bounding box center [1149, 683] width 97 height 35
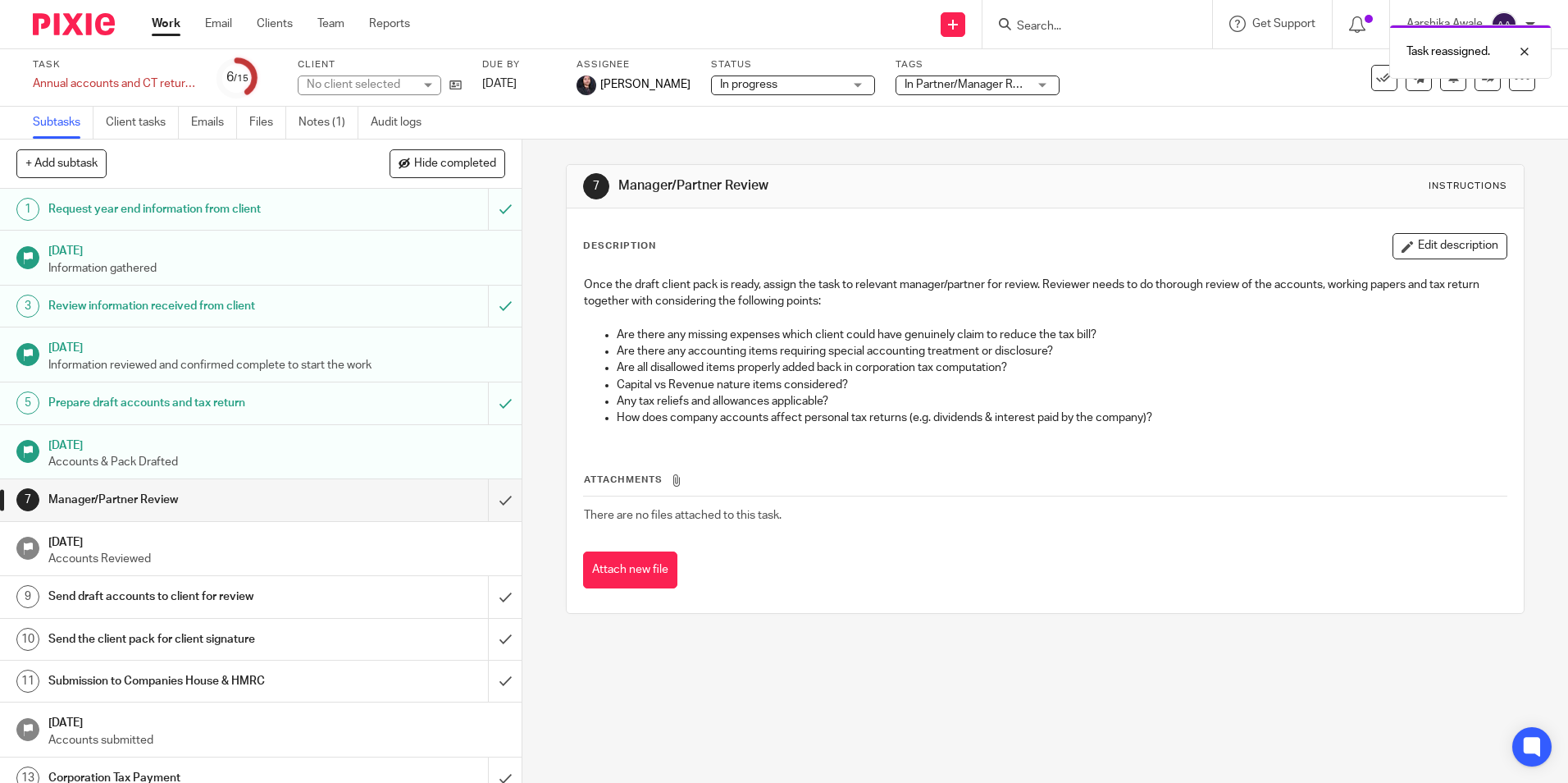
click at [63, 35] on div at bounding box center [67, 24] width 135 height 49
click at [63, 26] on img at bounding box center [74, 23] width 82 height 22
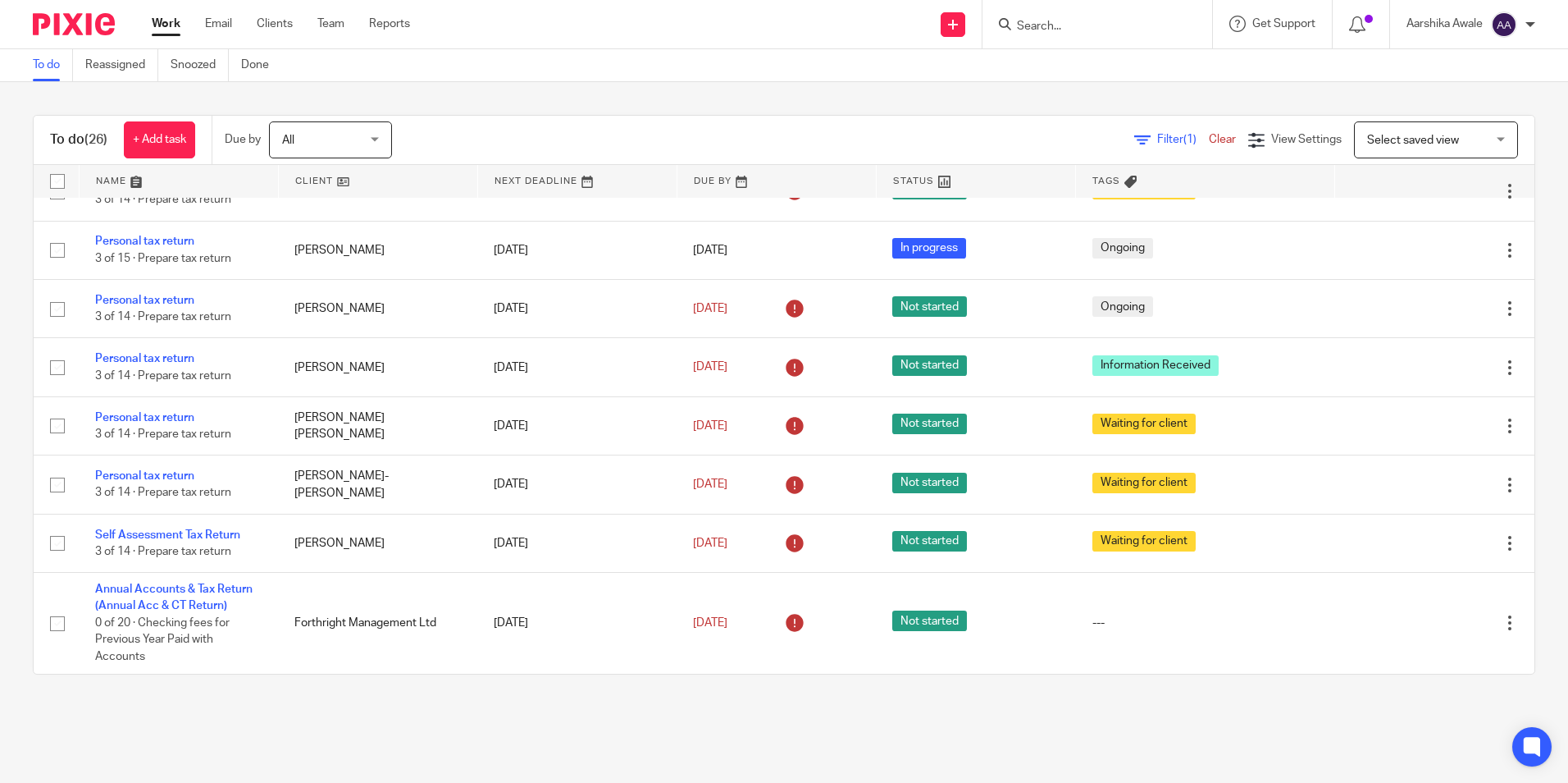
scroll to position [1205, 0]
